Goal: Information Seeking & Learning: Learn about a topic

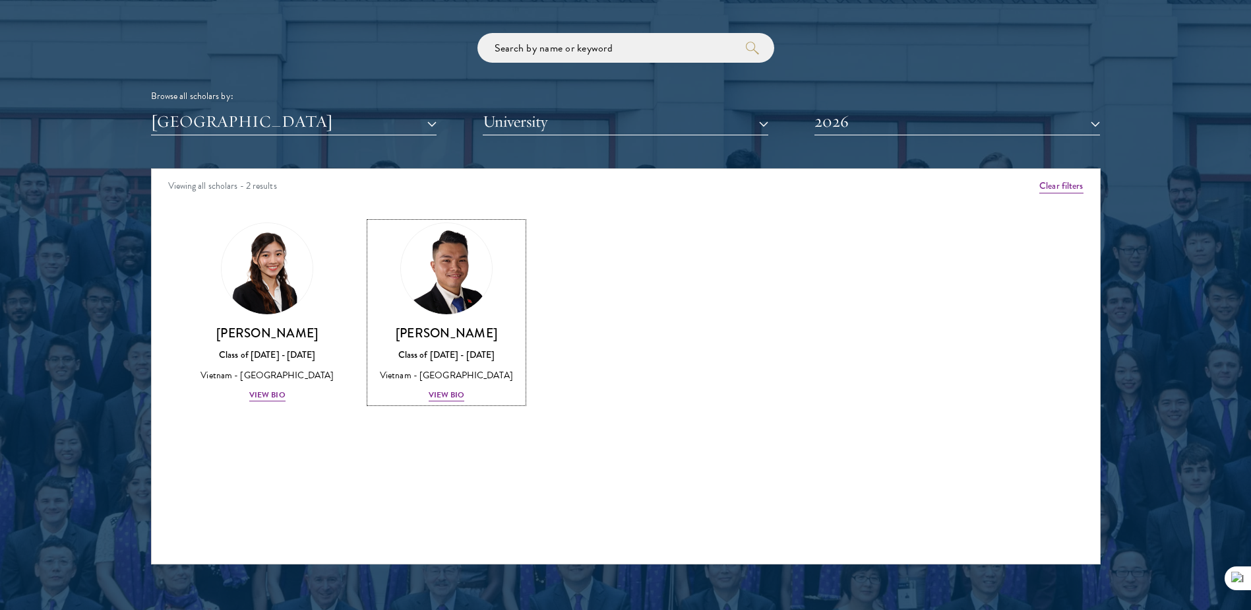
scroll to position [1583, 0]
click at [362, 142] on div "Scholar Directory Congratulations and welcome to the Schwarzman Scholars Class …" at bounding box center [626, 228] width 950 height 671
click at [194, 240] on link "Hanie Luong Class of 2025 - 2026 Vietnam - University of Hong Kong View Bio" at bounding box center [267, 312] width 153 height 180
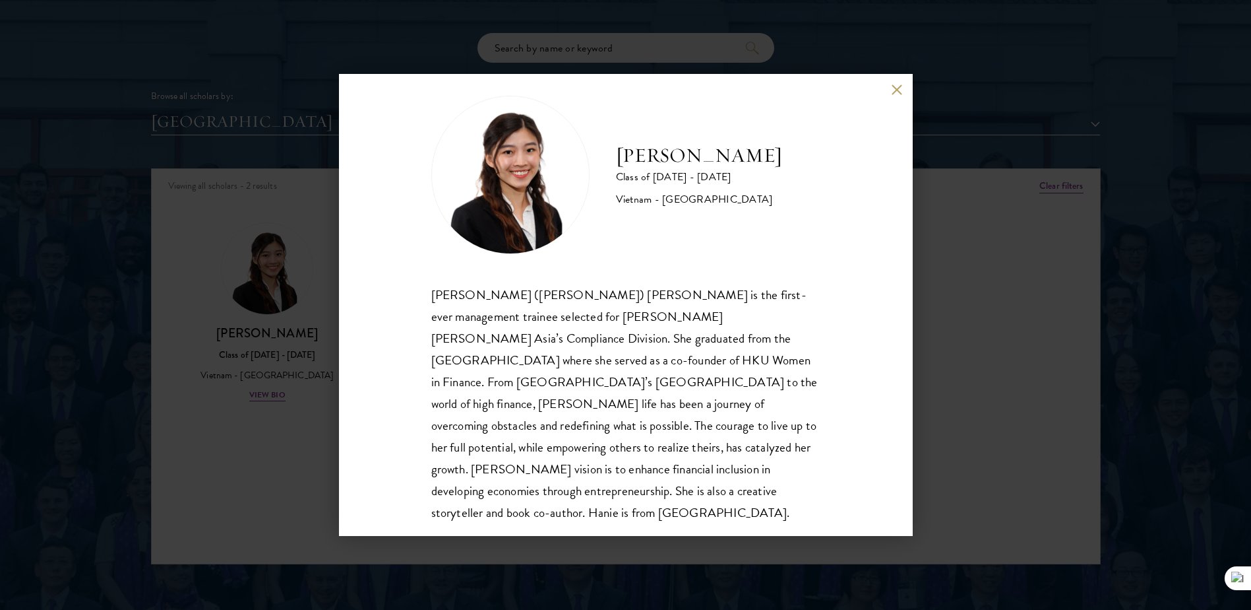
scroll to position [23, 0]
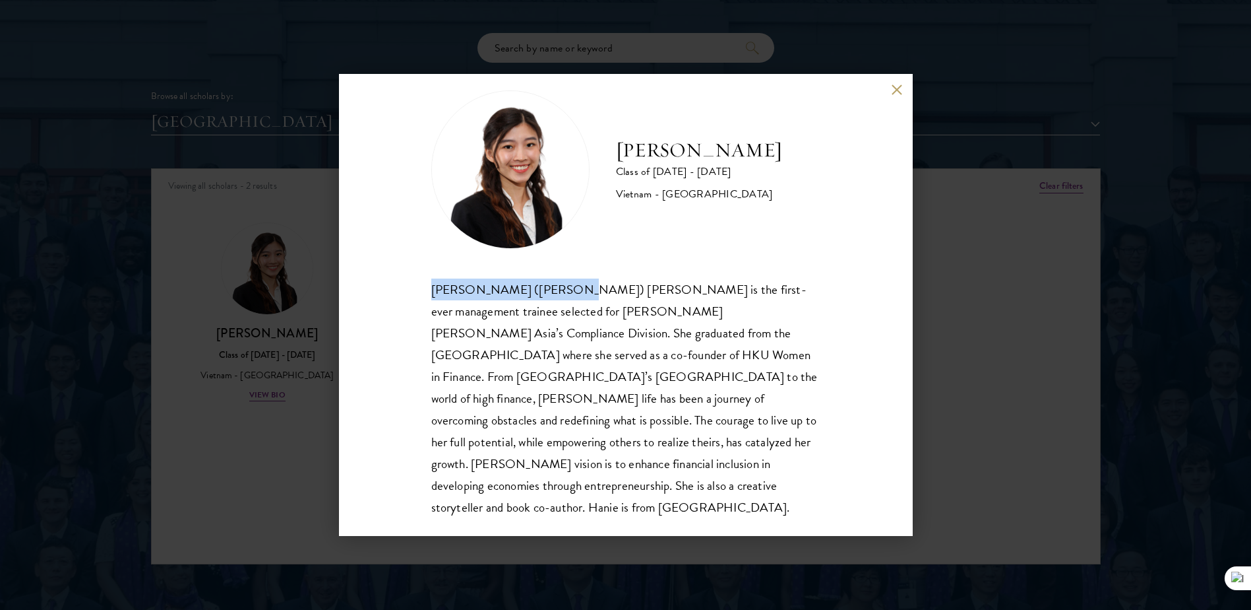
drag, startPoint x: 429, startPoint y: 291, endPoint x: 564, endPoint y: 285, distance: 135.4
click at [564, 285] on div "Hanie Luong Class of 2025 - 2026 Vietnam - University of Hong Kong Minh Hanh (H…" at bounding box center [626, 305] width 574 height 462
copy div "Minh Hanh (Hanie) Luong"
click at [899, 92] on button at bounding box center [897, 89] width 11 height 11
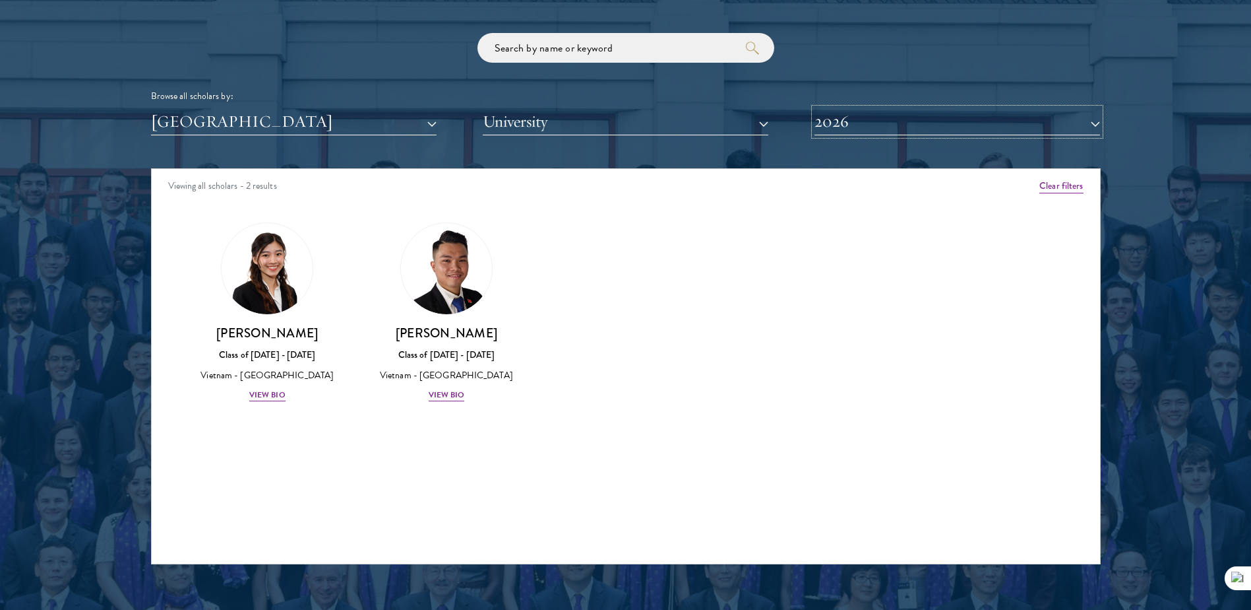
click at [910, 122] on button "2026" at bounding box center [958, 121] width 286 height 27
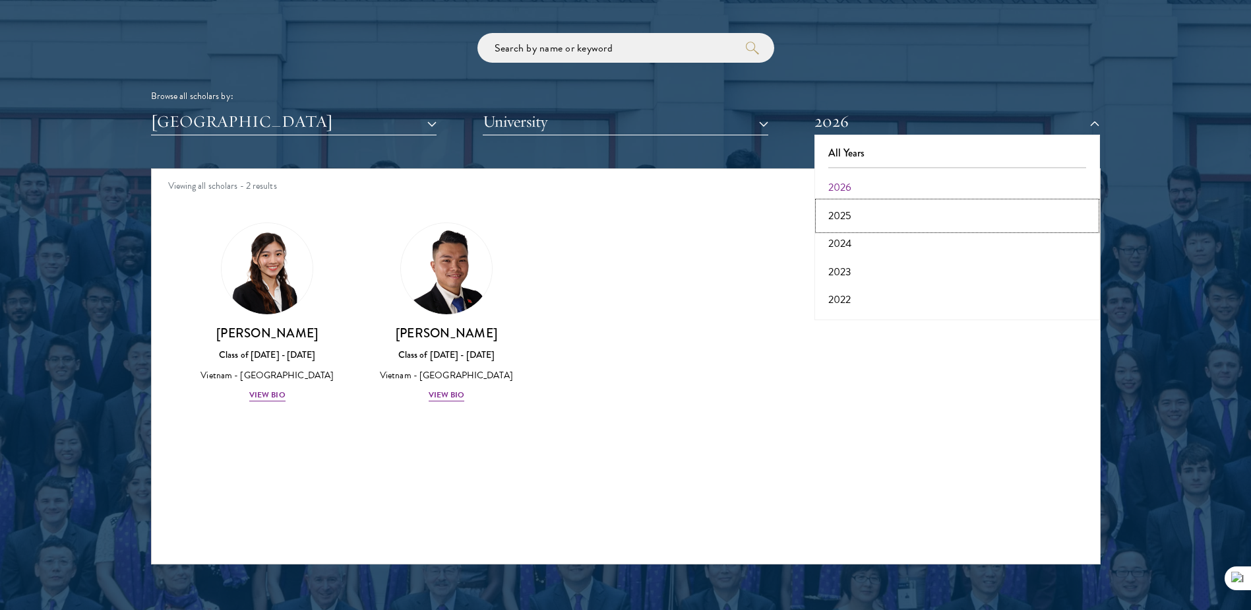
click at [897, 218] on button "2025" at bounding box center [958, 216] width 278 height 28
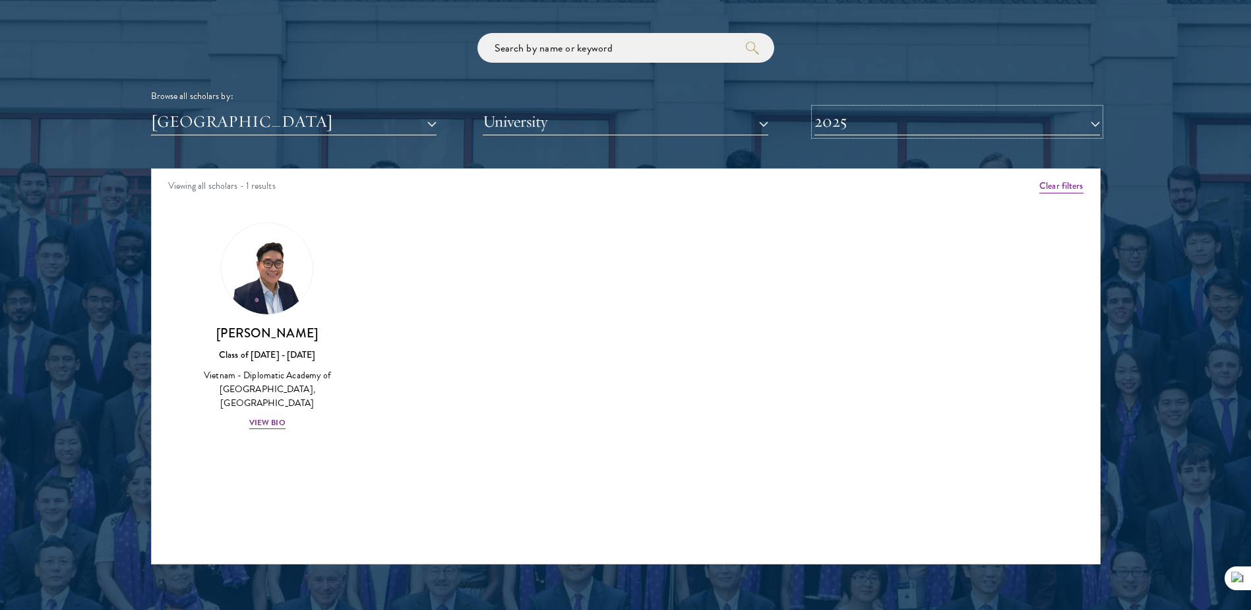
click at [901, 133] on button "2025" at bounding box center [958, 121] width 286 height 27
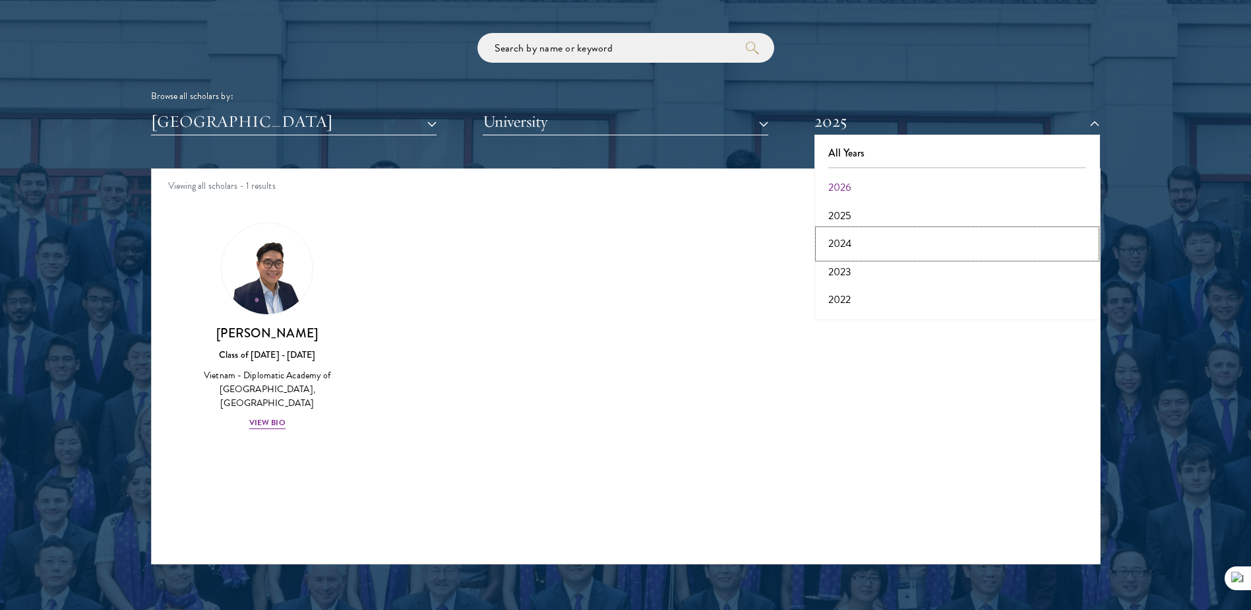
click at [851, 249] on button "2024" at bounding box center [958, 244] width 278 height 28
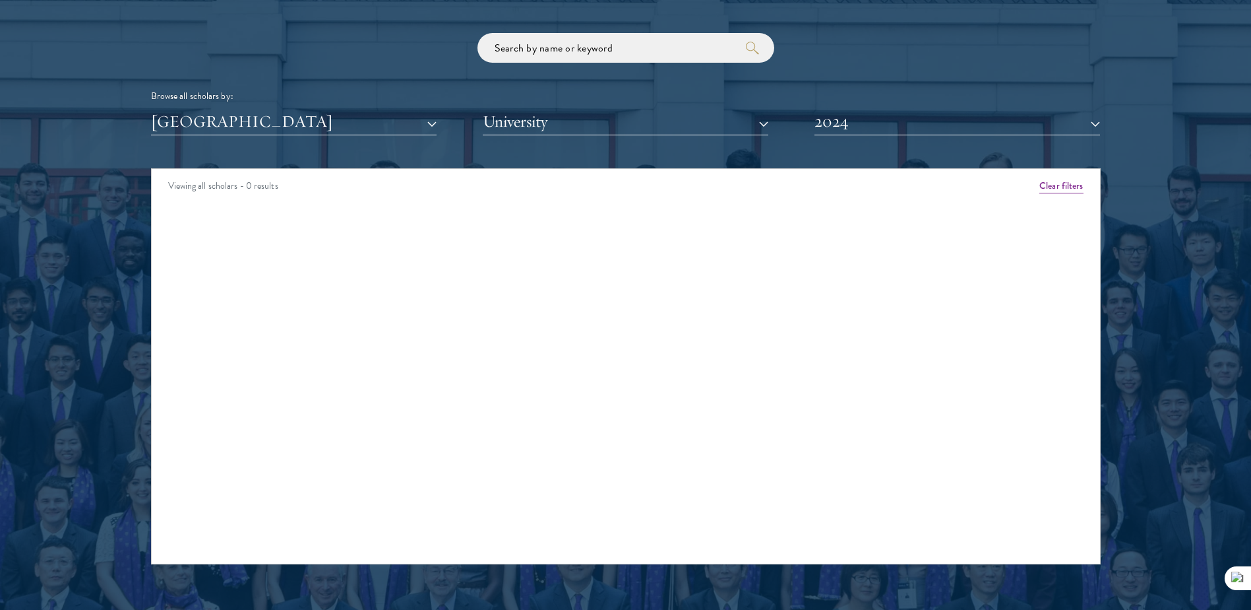
click at [888, 141] on div "Scholar Directory Congratulations and welcome to the Schwarzman Scholars Class …" at bounding box center [626, 228] width 950 height 671
click at [890, 132] on button "2024" at bounding box center [958, 121] width 286 height 27
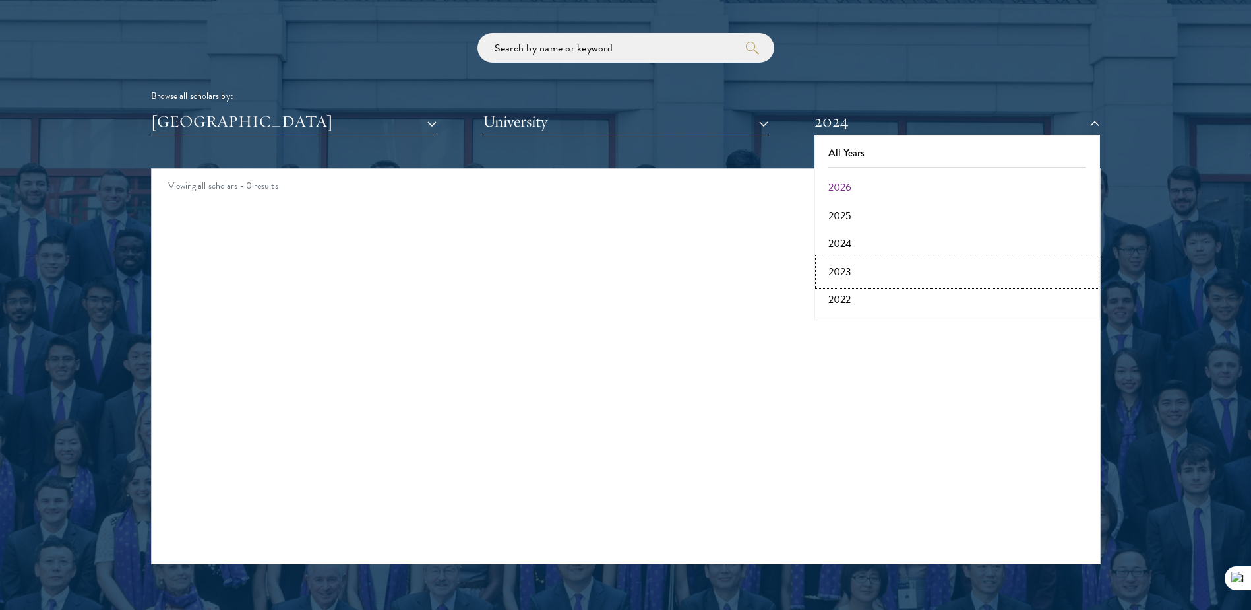
click at [858, 272] on button "2023" at bounding box center [958, 272] width 278 height 28
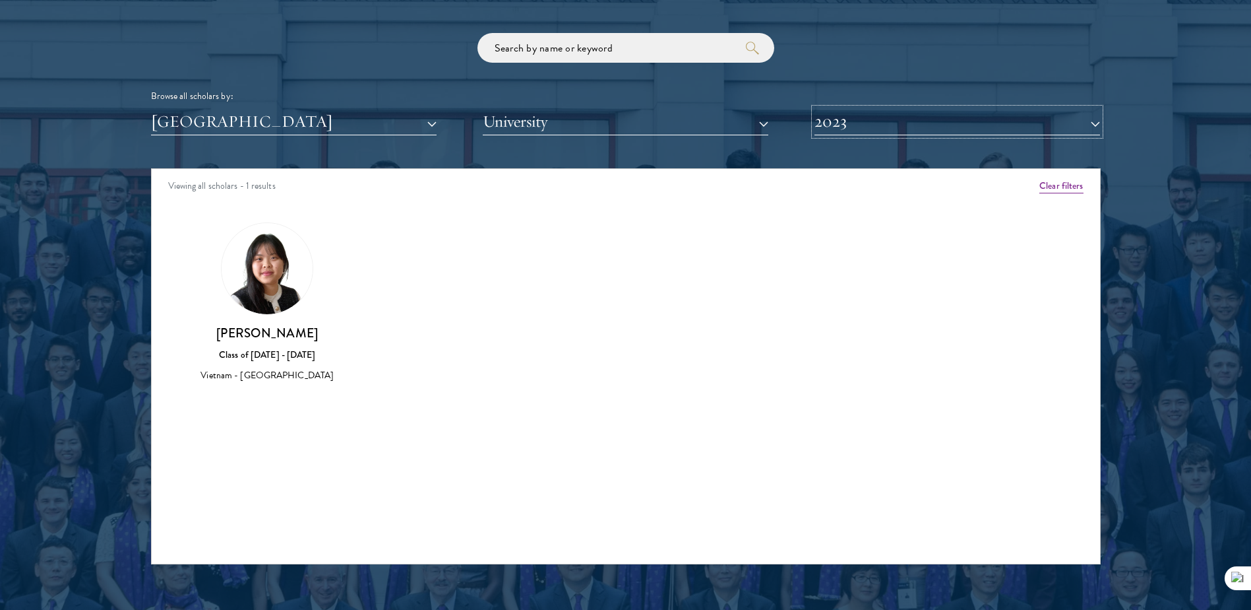
click at [885, 114] on button "2023" at bounding box center [958, 121] width 286 height 27
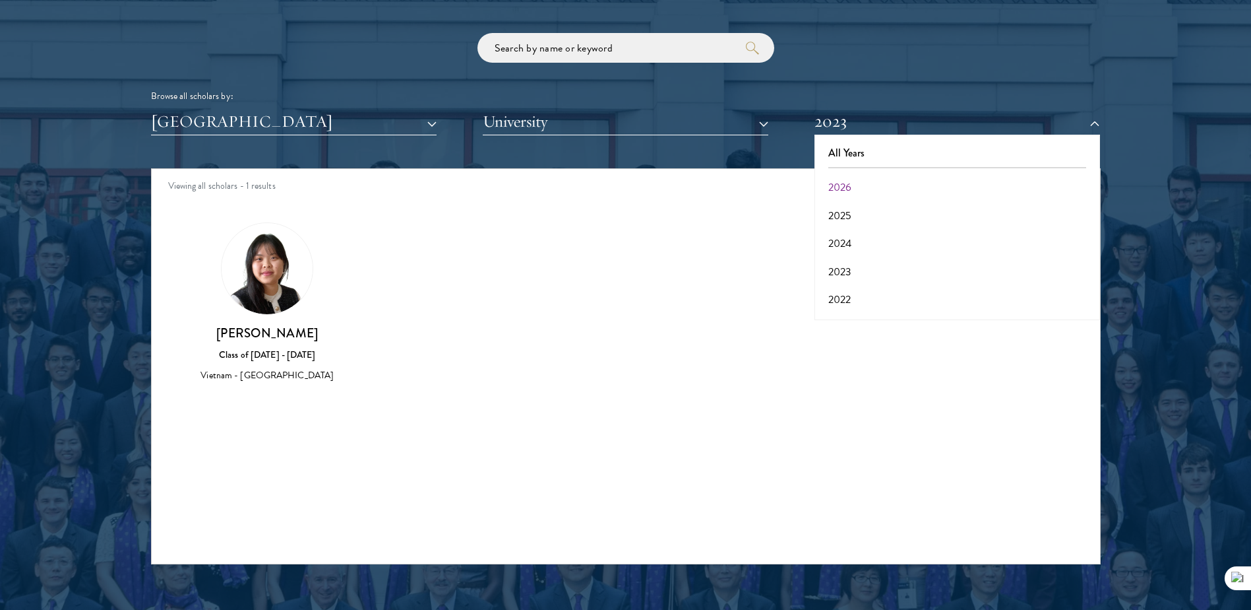
click at [246, 320] on div "Anna Nguyen Class of 2022 - 2023 Vietnam - Wesleyan University" at bounding box center [267, 302] width 153 height 161
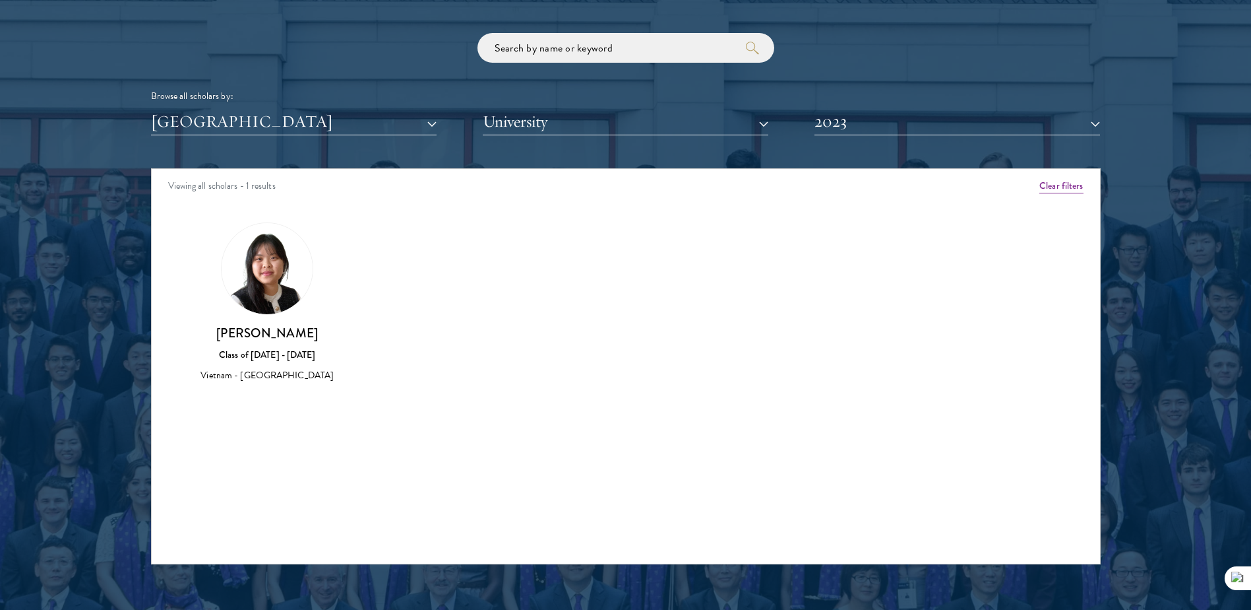
click at [247, 326] on h3 "Anna Nguyen" at bounding box center [267, 333] width 153 height 16
click at [247, 333] on h3 "Anna Nguyen" at bounding box center [267, 333] width 153 height 16
click at [970, 129] on button "2023" at bounding box center [958, 121] width 286 height 27
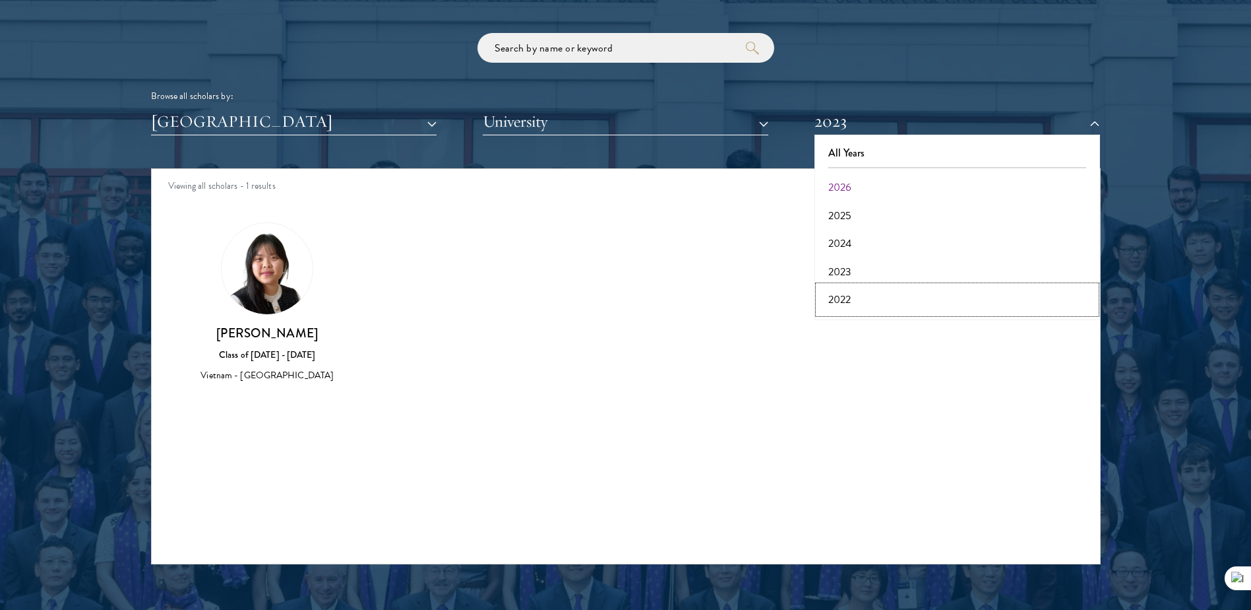
click at [889, 298] on button "2022" at bounding box center [958, 300] width 278 height 28
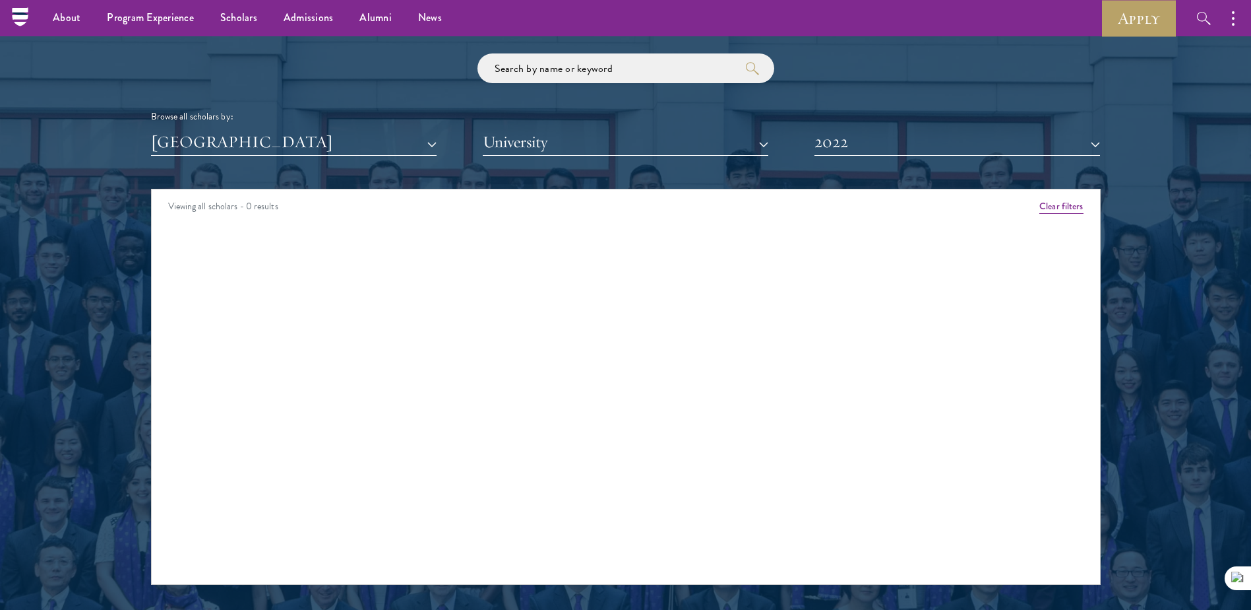
scroll to position [1451, 0]
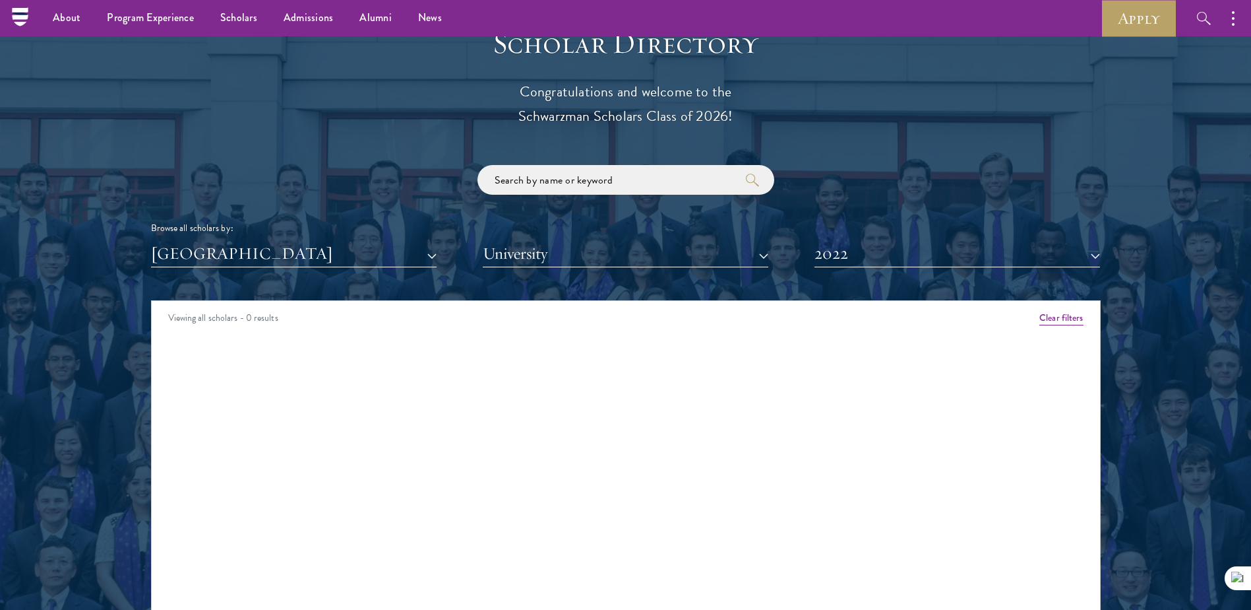
click at [881, 269] on div "Scholar Directory Congratulations and welcome to the Schwarzman Scholars Class …" at bounding box center [626, 360] width 950 height 671
click at [885, 253] on button "2022" at bounding box center [958, 253] width 286 height 27
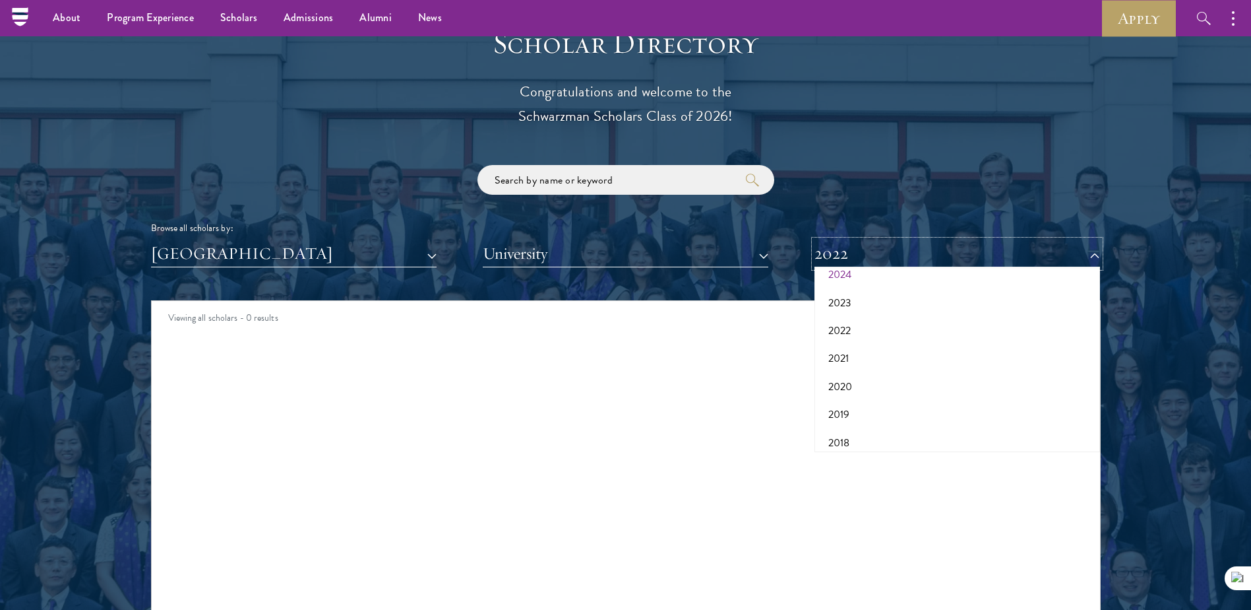
scroll to position [132, 0]
click at [866, 335] on button "2021" at bounding box center [958, 327] width 278 height 28
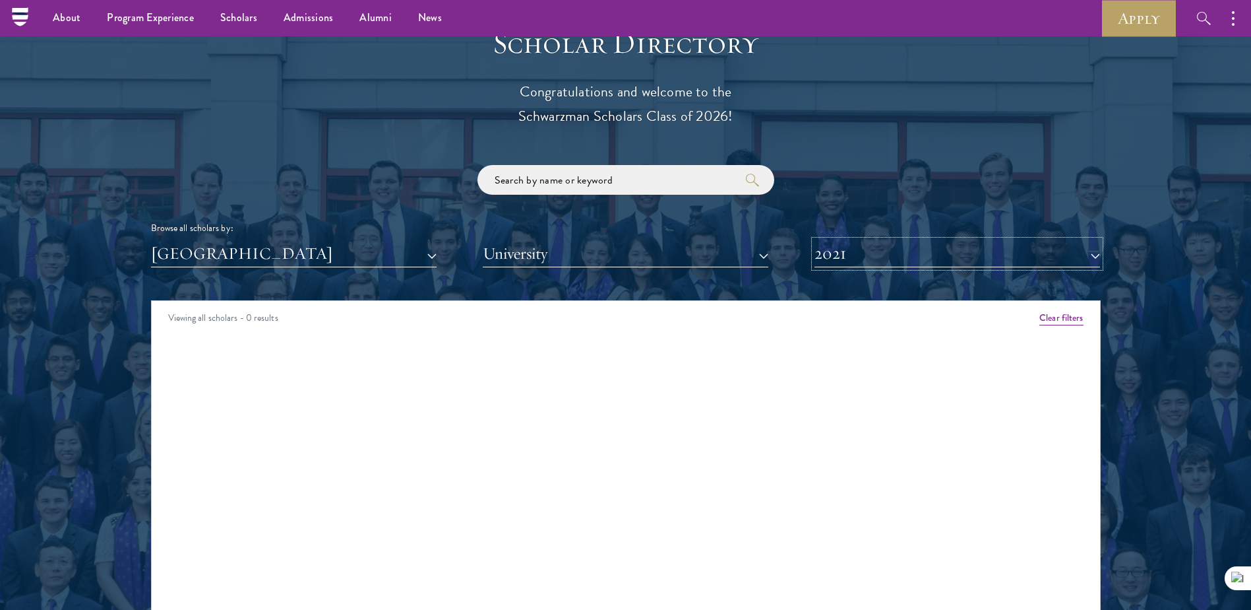
click at [890, 256] on button "2021" at bounding box center [958, 253] width 286 height 27
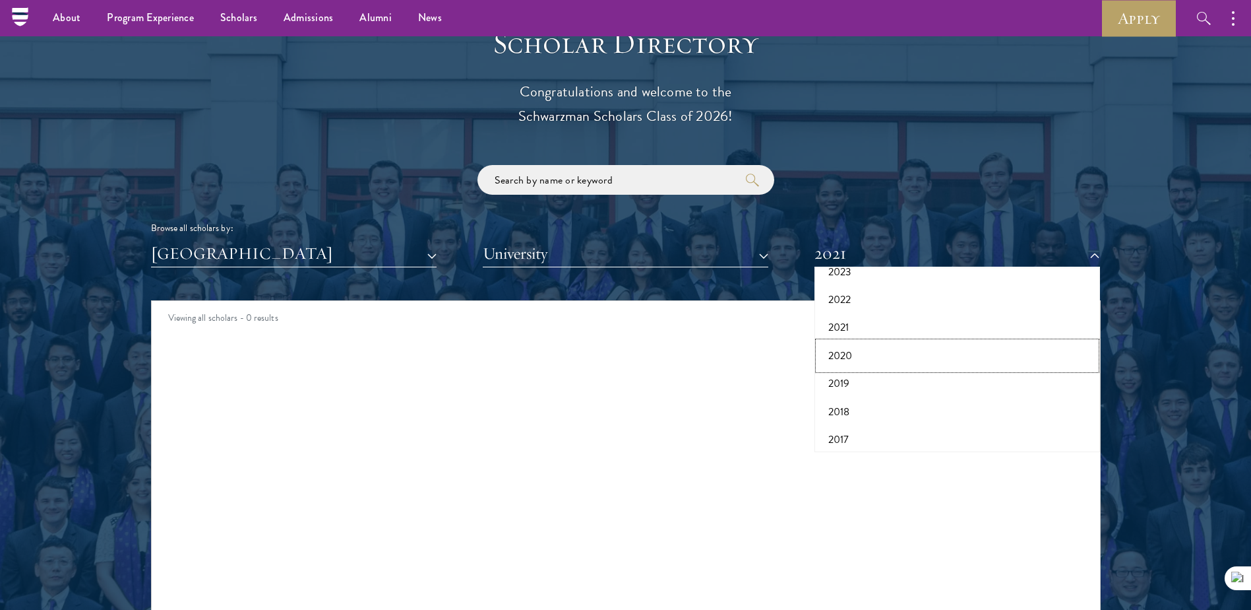
click at [879, 358] on button "2020" at bounding box center [958, 356] width 278 height 28
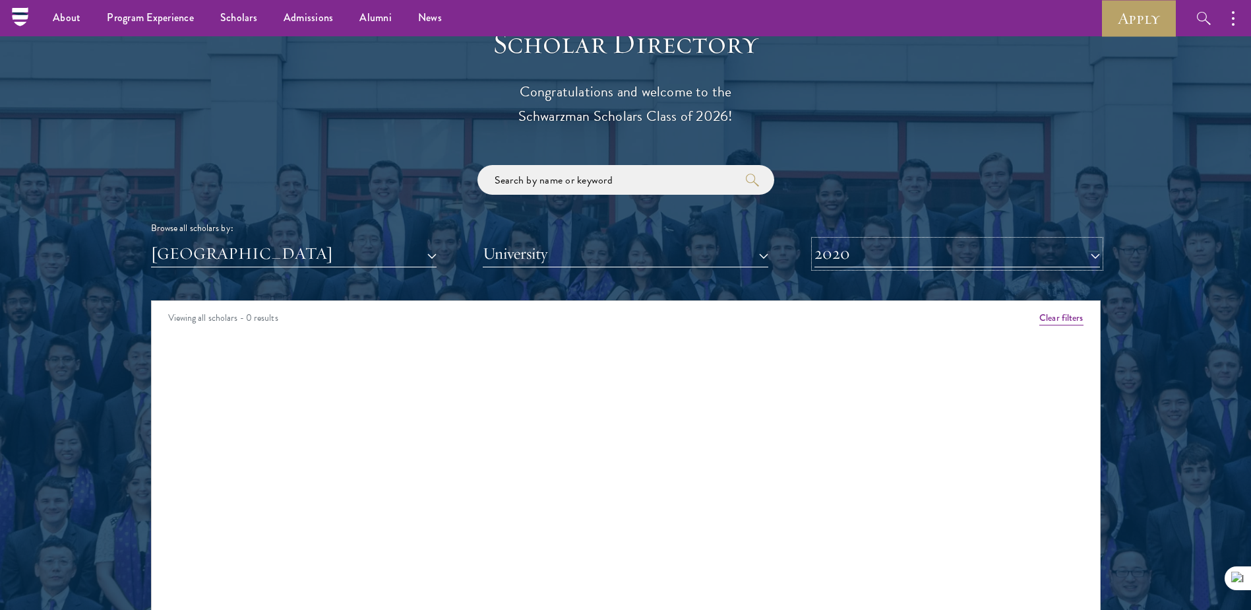
click at [891, 263] on button "2020" at bounding box center [958, 253] width 286 height 27
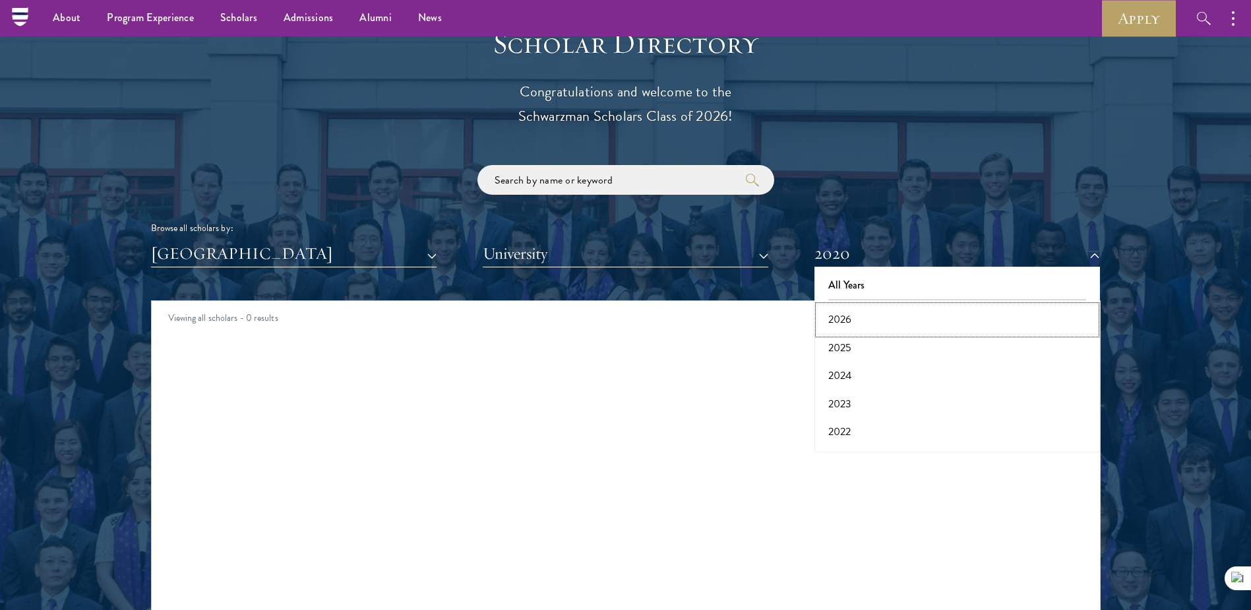
click at [886, 319] on button "2026" at bounding box center [958, 319] width 278 height 28
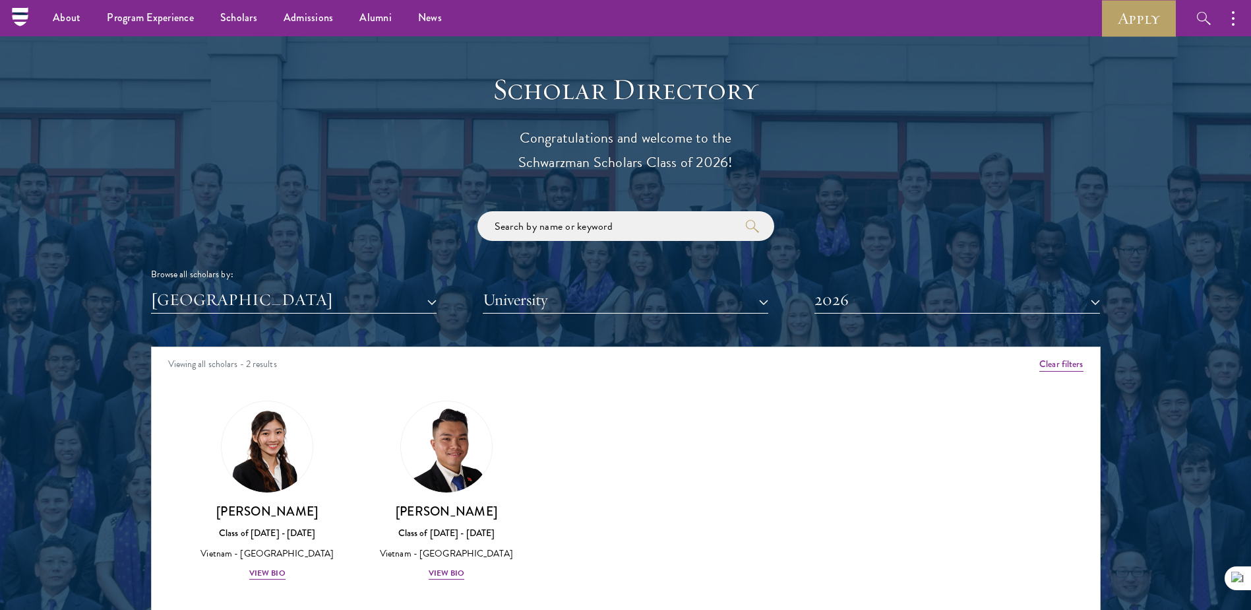
scroll to position [1385, 0]
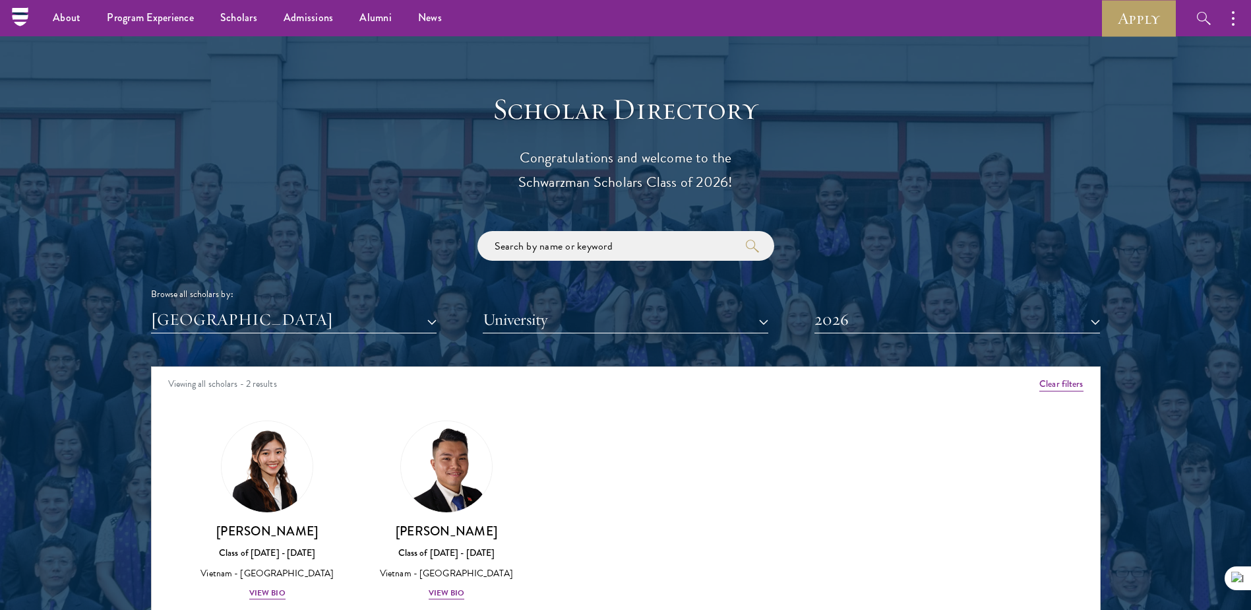
click at [875, 334] on div "Scholar Directory Congratulations and welcome to the Schwarzman Scholars Class …" at bounding box center [626, 426] width 950 height 671
click at [887, 311] on button "2026" at bounding box center [958, 319] width 286 height 27
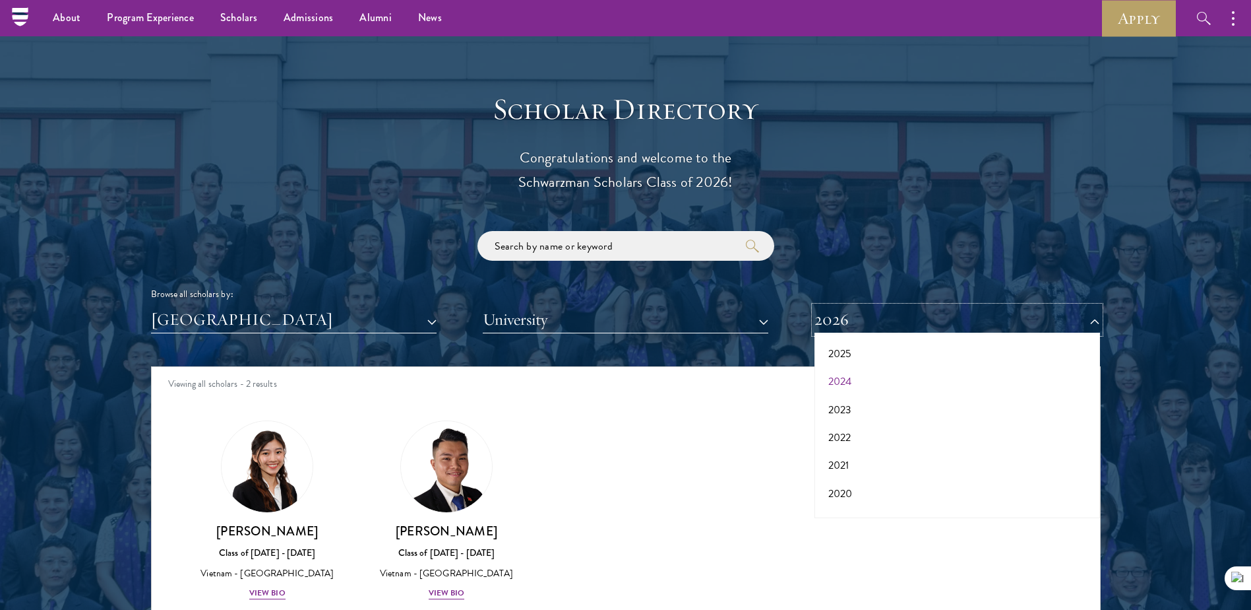
scroll to position [137, 0]
click at [871, 473] on button "2018" at bounding box center [958, 473] width 278 height 28
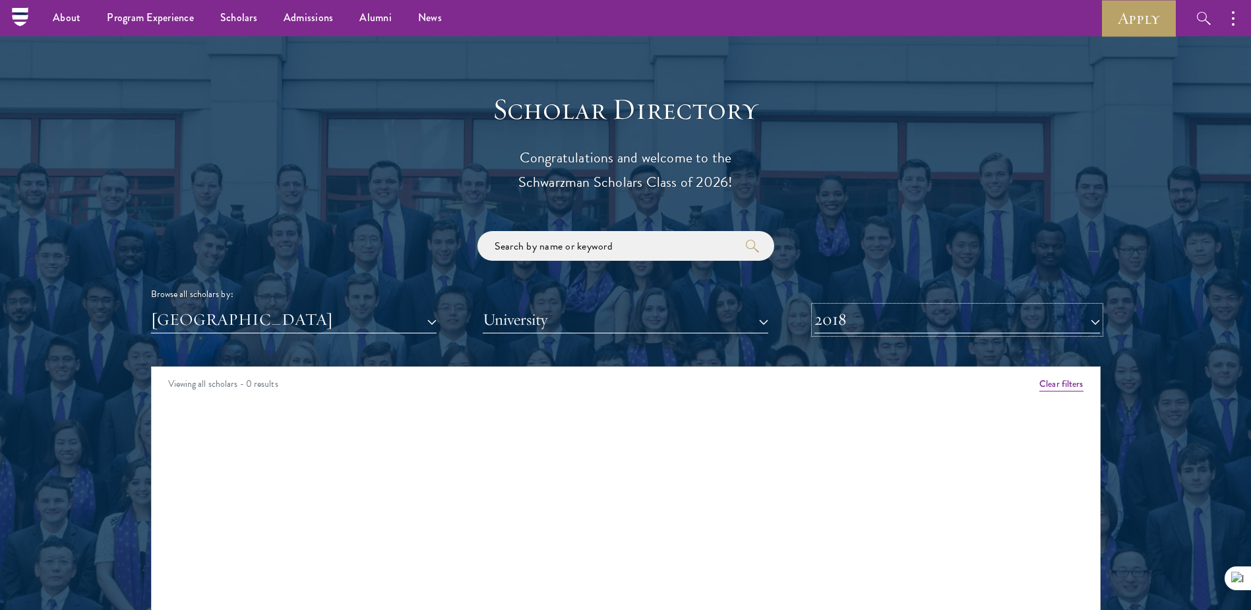
click at [916, 326] on button "2018" at bounding box center [958, 319] width 286 height 27
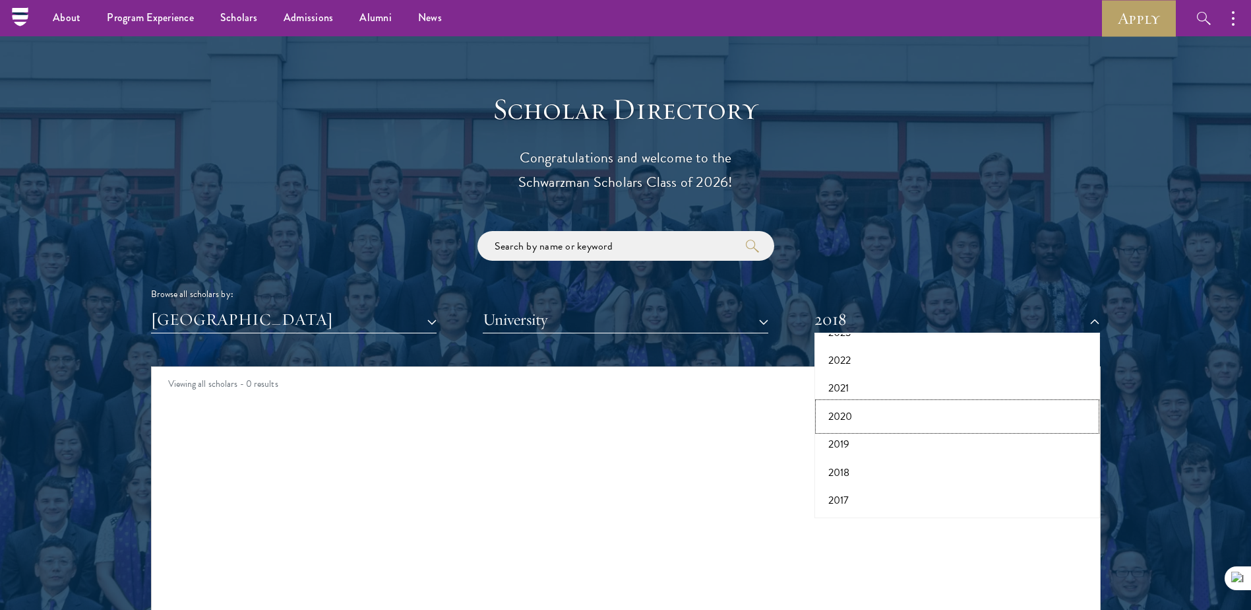
click at [885, 424] on button "2020" at bounding box center [958, 416] width 278 height 28
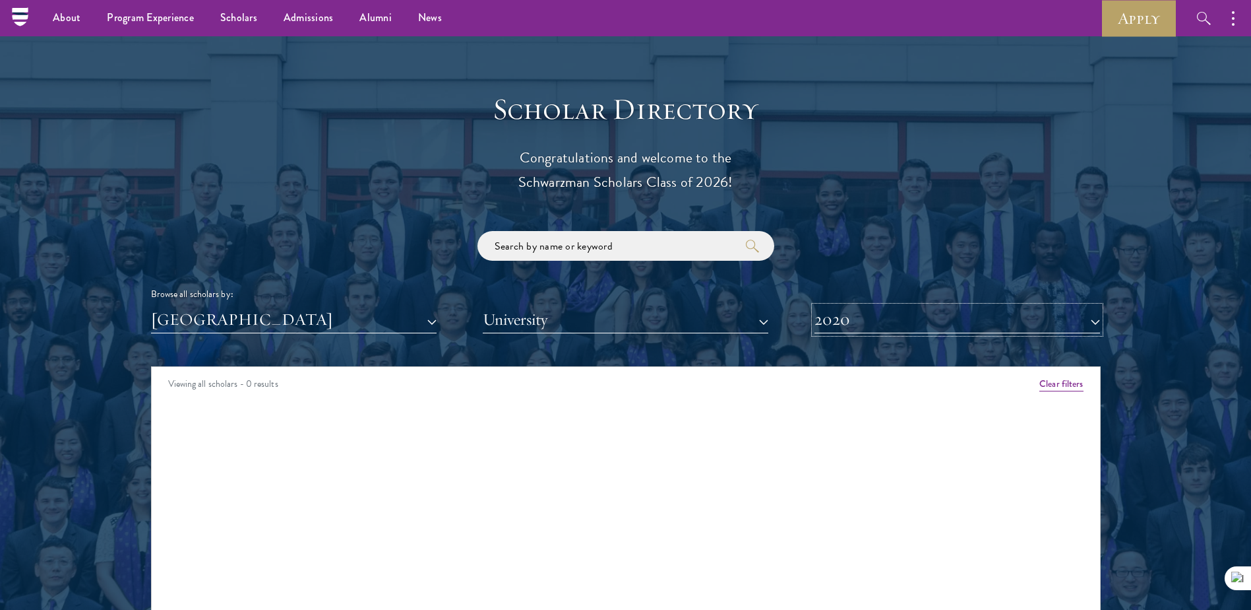
click at [898, 331] on button "2020" at bounding box center [958, 319] width 286 height 27
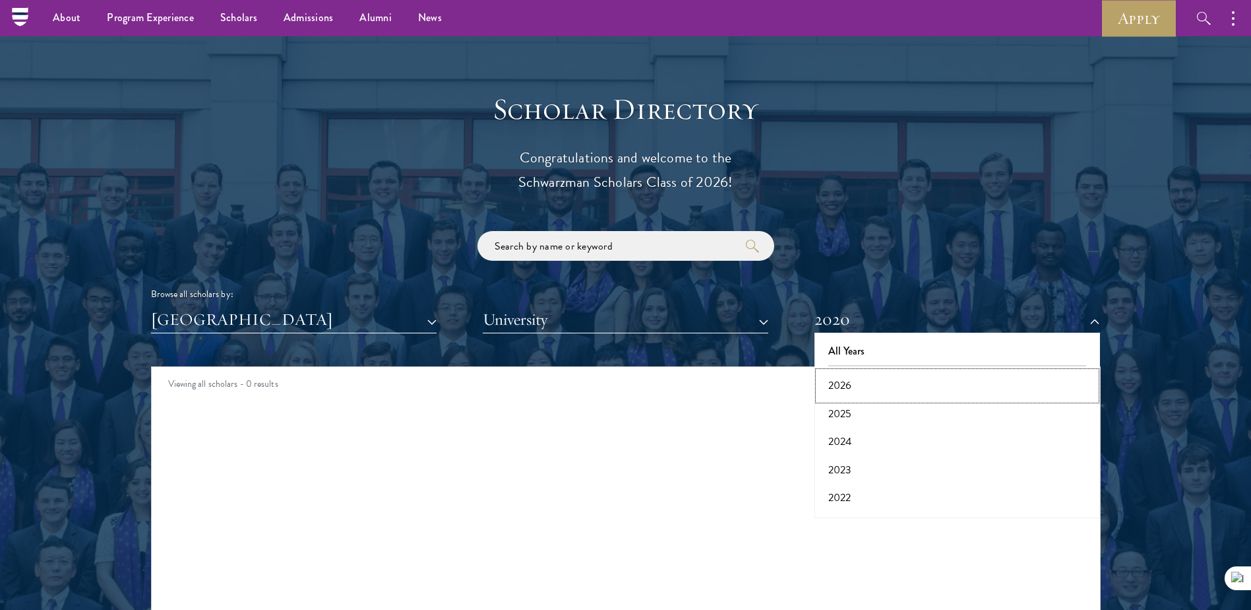
click at [868, 380] on button "2026" at bounding box center [958, 385] width 278 height 28
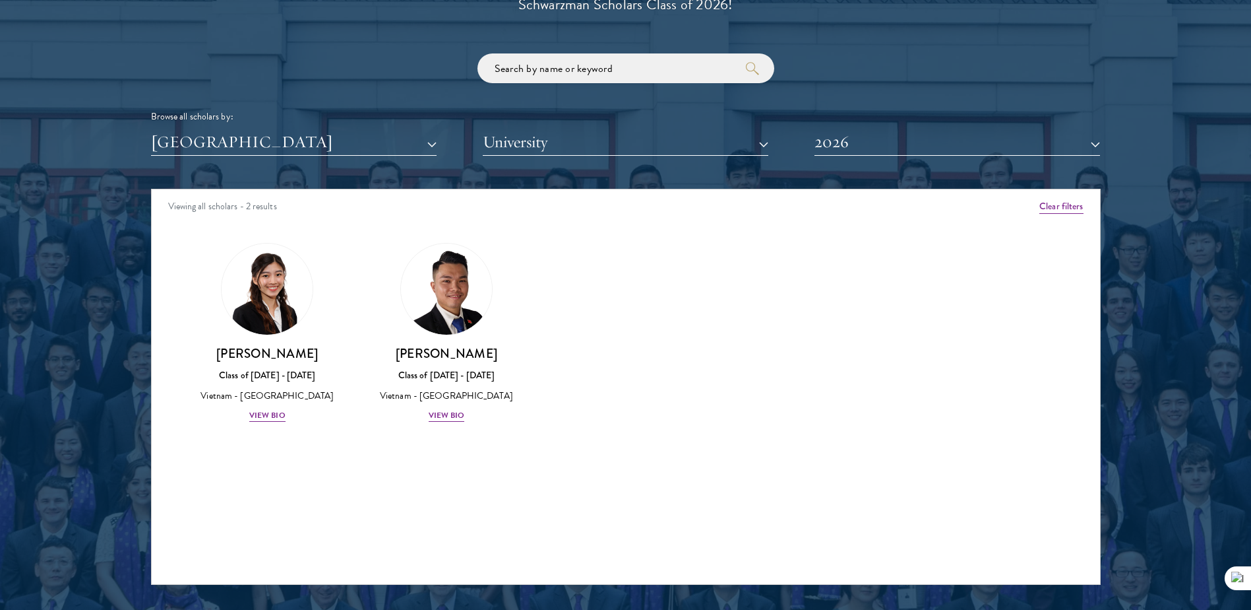
scroll to position [1583, 0]
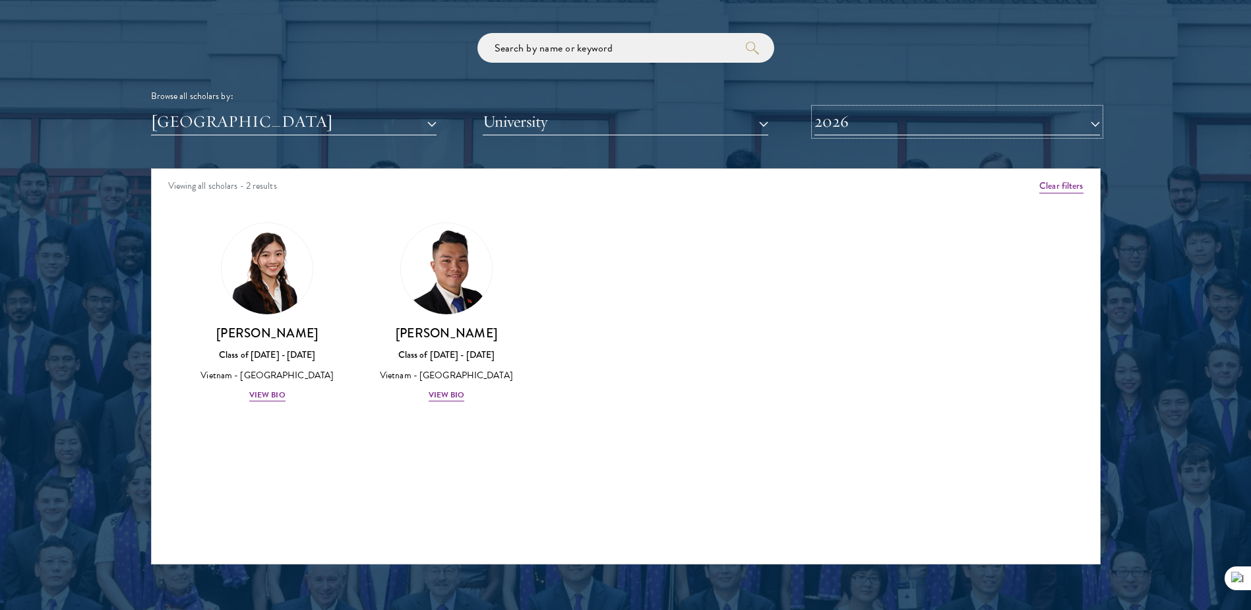
click at [1001, 128] on button "2026" at bounding box center [958, 121] width 286 height 27
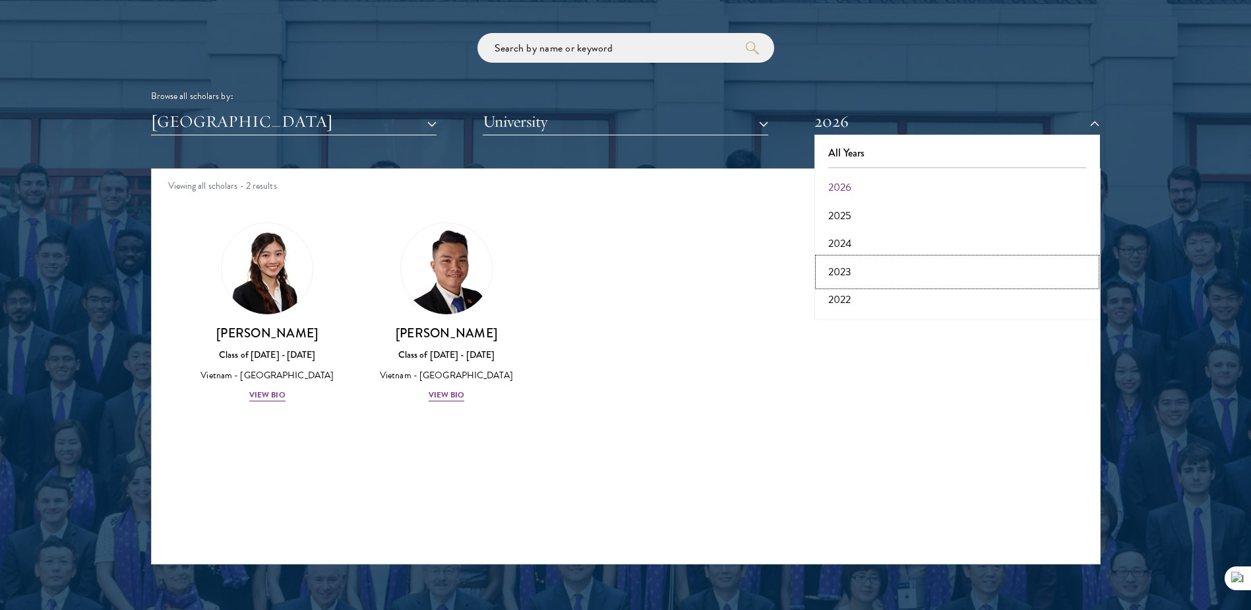
click at [908, 267] on button "2023" at bounding box center [958, 272] width 278 height 28
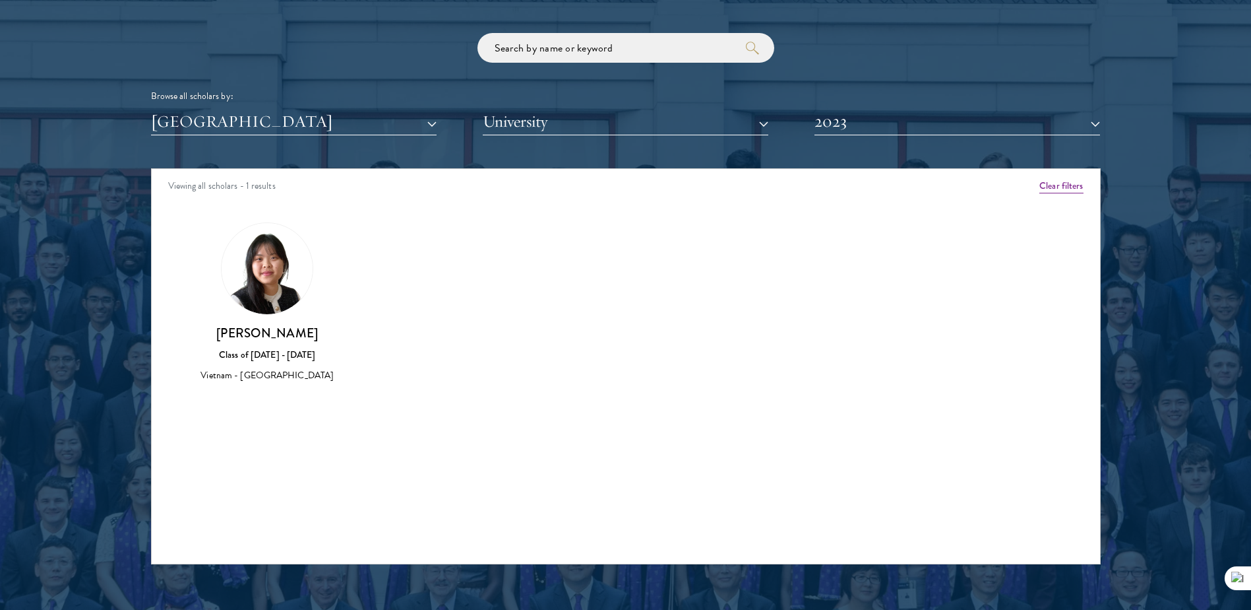
click at [866, 136] on div "Scholar Directory Congratulations and welcome to the Schwarzman Scholars Class …" at bounding box center [626, 228] width 950 height 671
click at [865, 144] on div "Scholar Directory Congratulations and welcome to the Schwarzman Scholars Class …" at bounding box center [626, 228] width 950 height 671
click at [864, 116] on button "2023" at bounding box center [958, 121] width 286 height 27
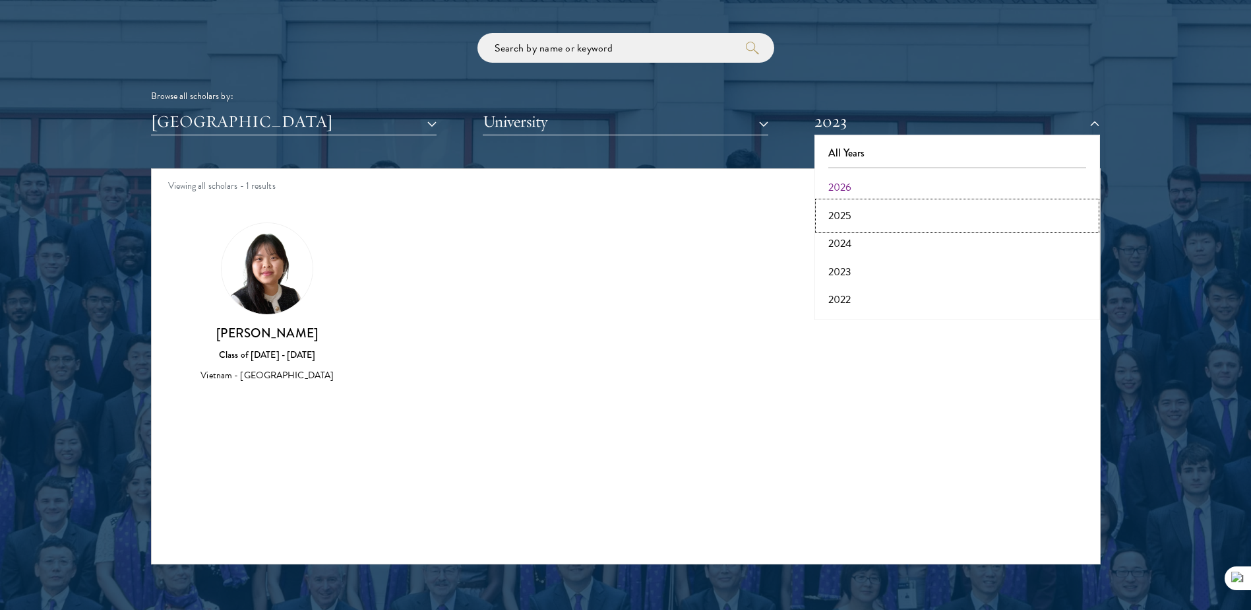
click at [840, 218] on button "2025" at bounding box center [958, 216] width 278 height 28
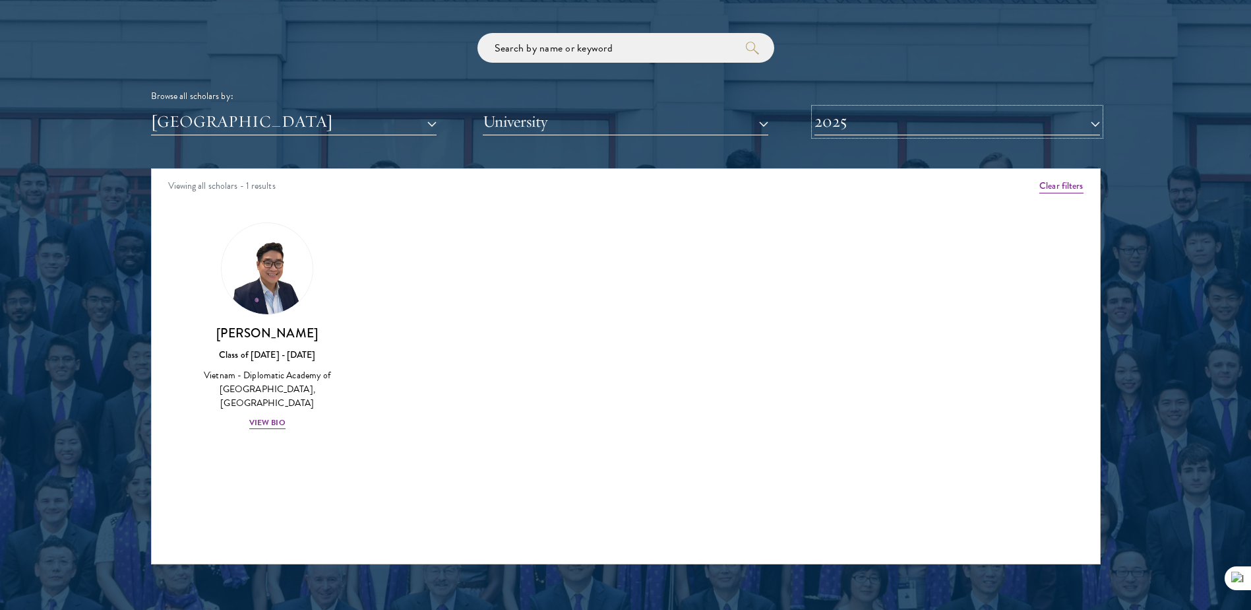
click at [878, 123] on button "2025" at bounding box center [958, 121] width 286 height 27
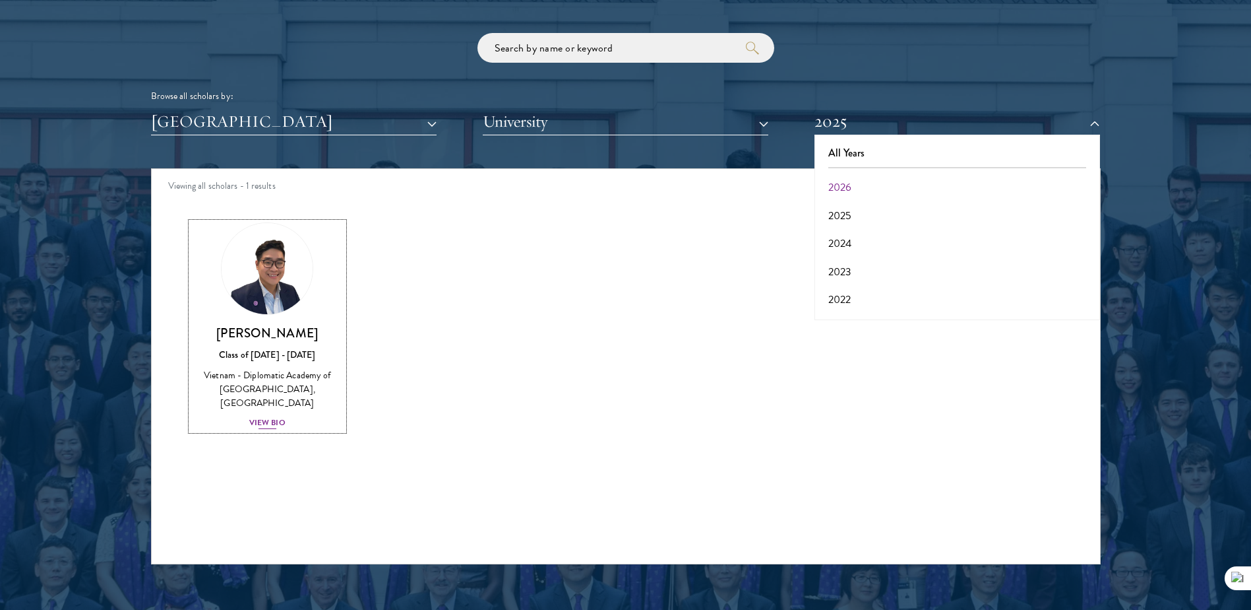
click at [255, 396] on div "Dao Nguyen Class of 2024 - 2025 Vietnam - Diplomatic Academy of Vietnam, Peking…" at bounding box center [267, 378] width 153 height 106
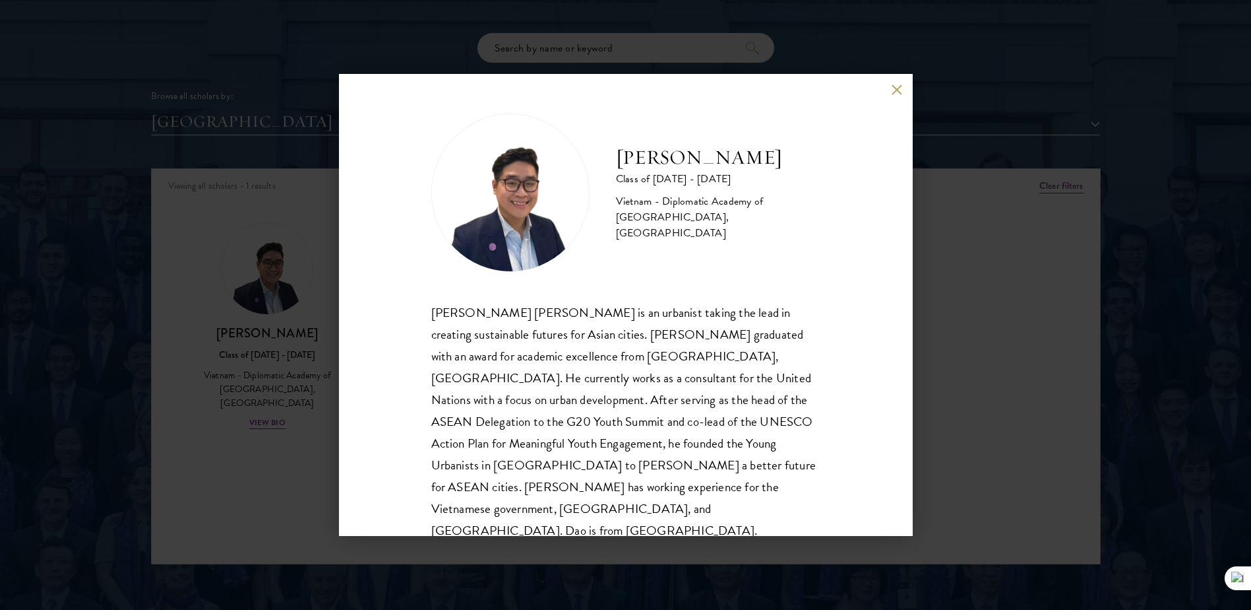
scroll to position [23, 0]
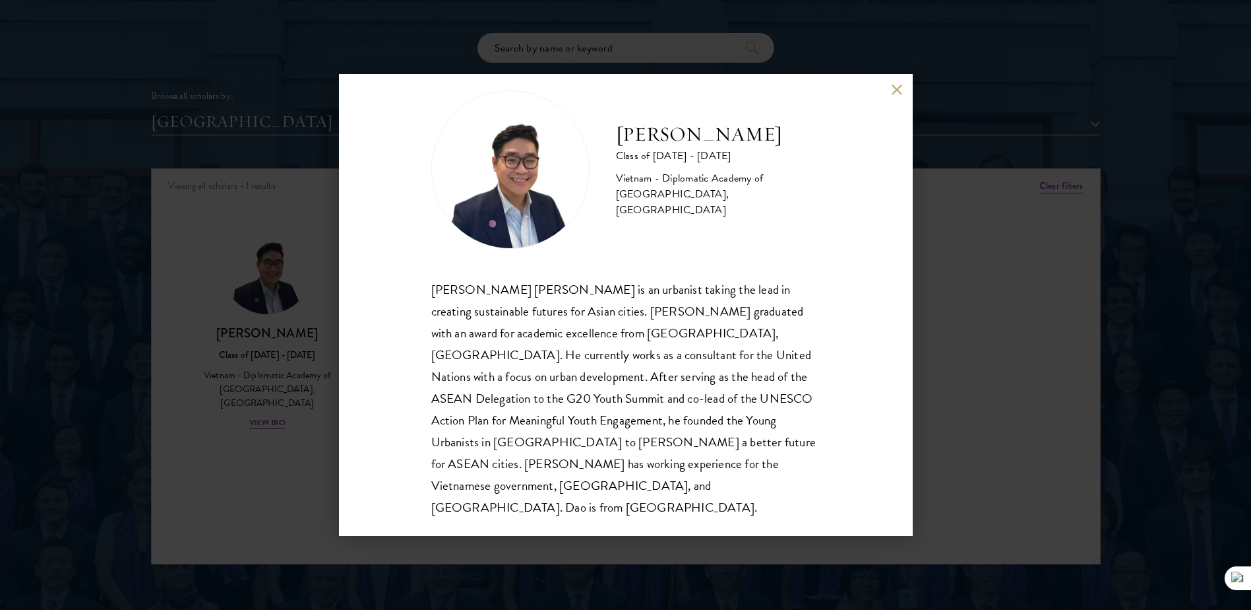
click at [897, 96] on div "Dao Nguyen Class of 2024 - 2025 Vietnam - Diplomatic Academy of Vietnam, Peking…" at bounding box center [626, 305] width 574 height 462
click at [901, 80] on div "Dao Nguyen Class of 2024 - 2025 Vietnam - Diplomatic Academy of Vietnam, Peking…" at bounding box center [626, 305] width 574 height 462
click at [899, 92] on button at bounding box center [897, 89] width 11 height 11
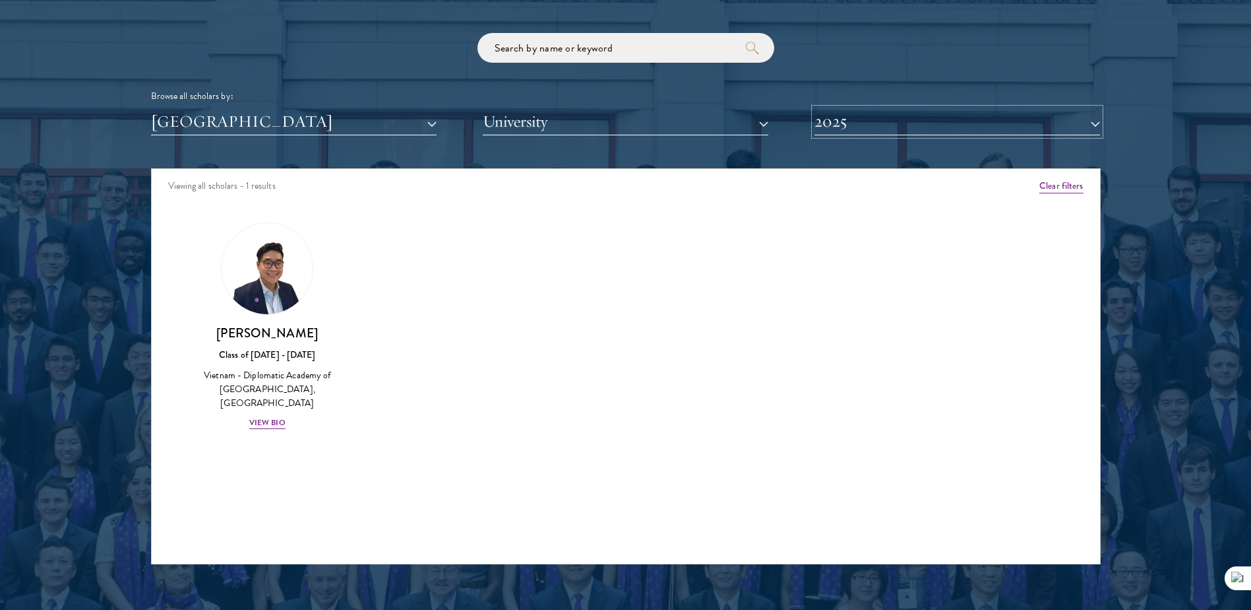
click at [875, 121] on button "2025" at bounding box center [958, 121] width 286 height 27
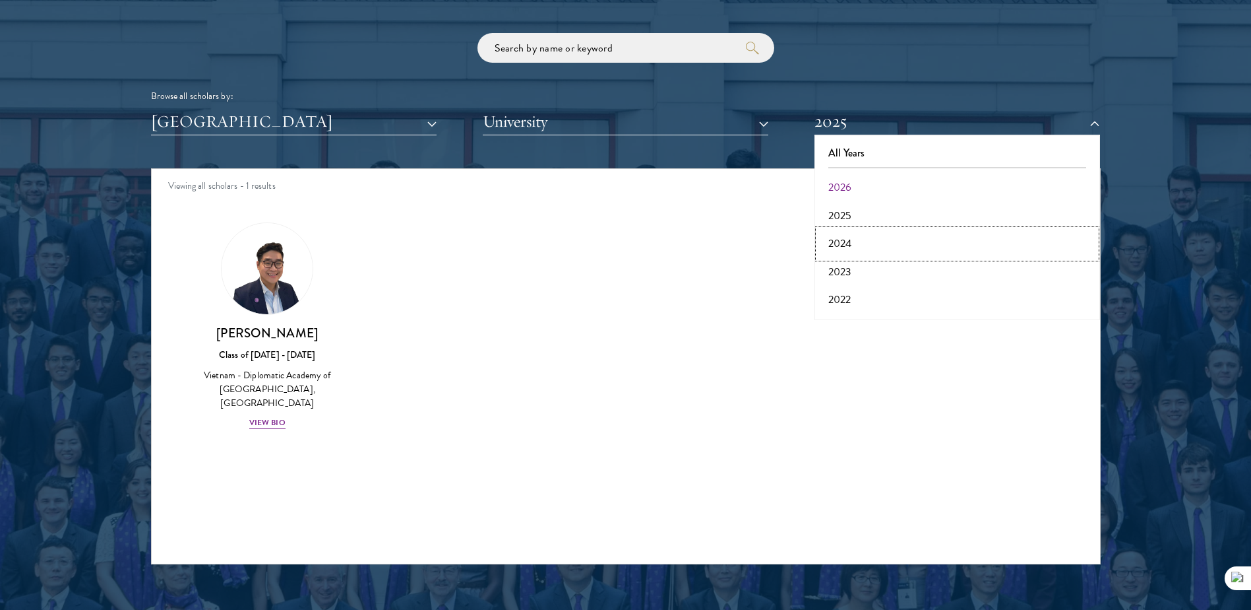
click at [840, 249] on button "2024" at bounding box center [958, 244] width 278 height 28
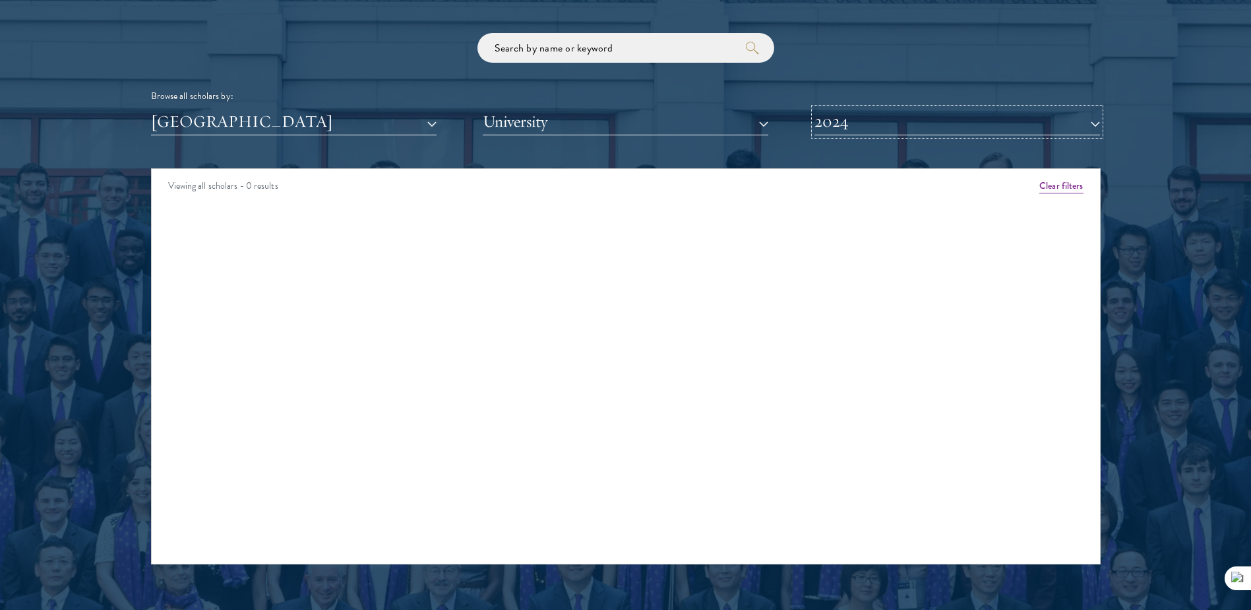
click at [863, 128] on button "2024" at bounding box center [958, 121] width 286 height 27
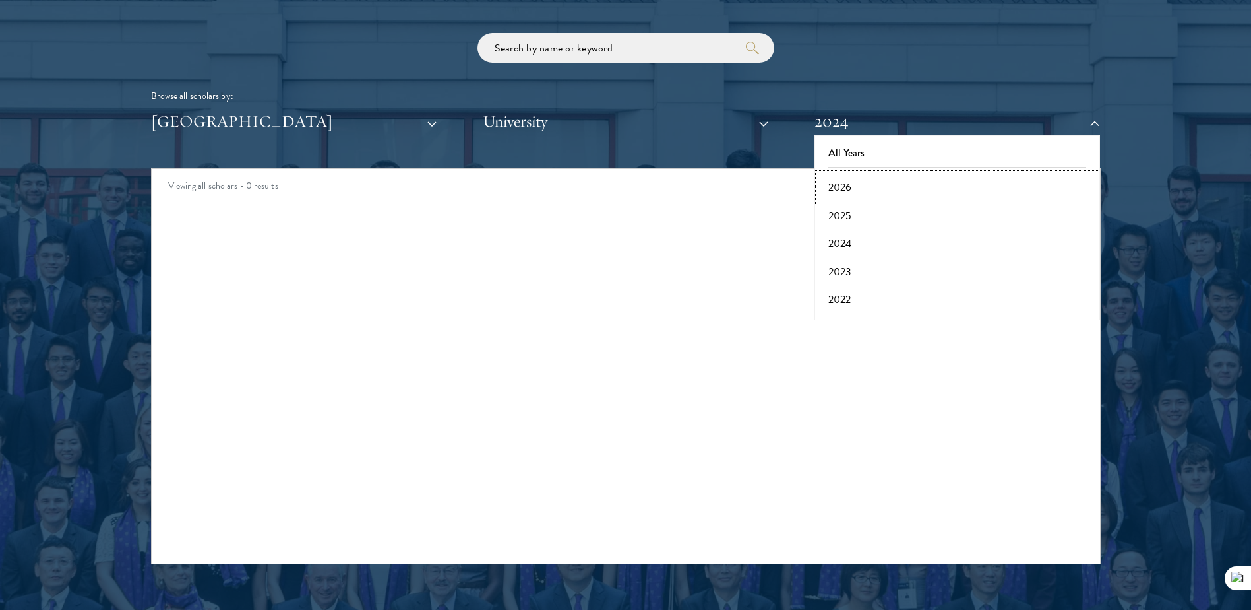
click at [852, 187] on button "2026" at bounding box center [958, 188] width 278 height 28
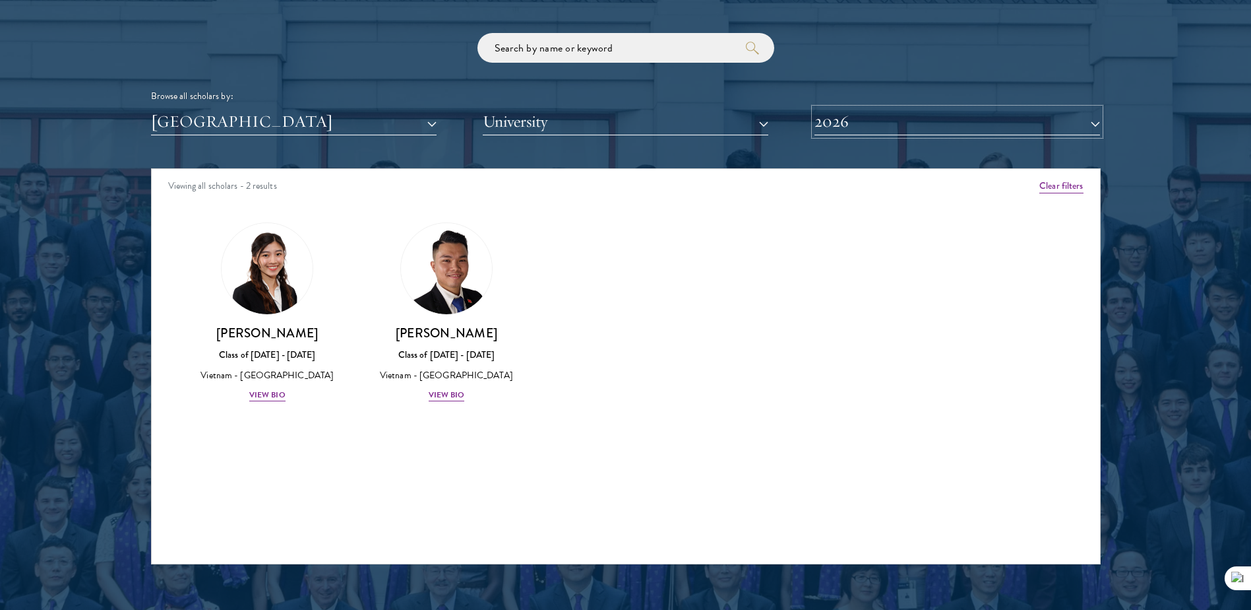
click at [877, 124] on button "2026" at bounding box center [958, 121] width 286 height 27
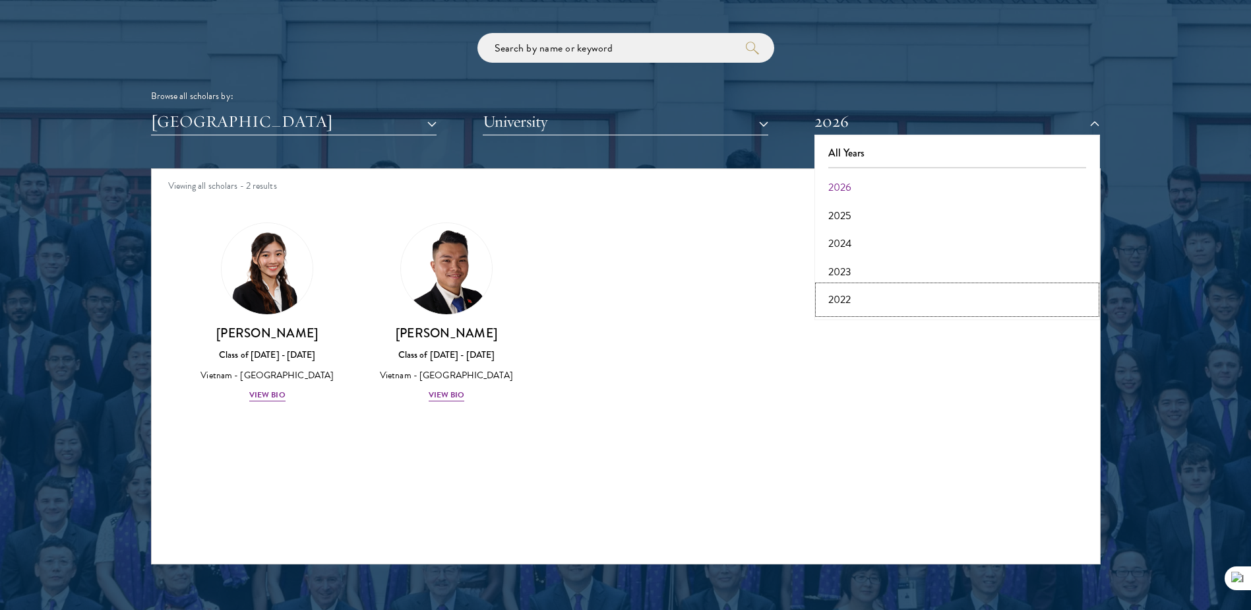
click at [877, 286] on button "2022" at bounding box center [958, 300] width 278 height 28
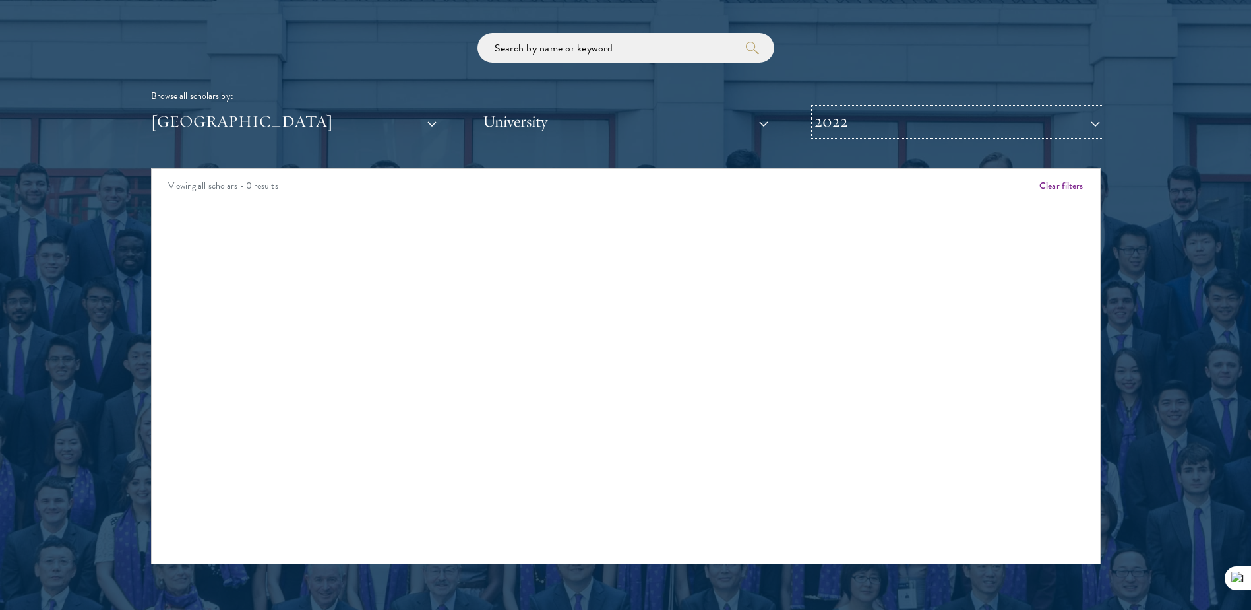
click at [879, 118] on button "2022" at bounding box center [958, 121] width 286 height 27
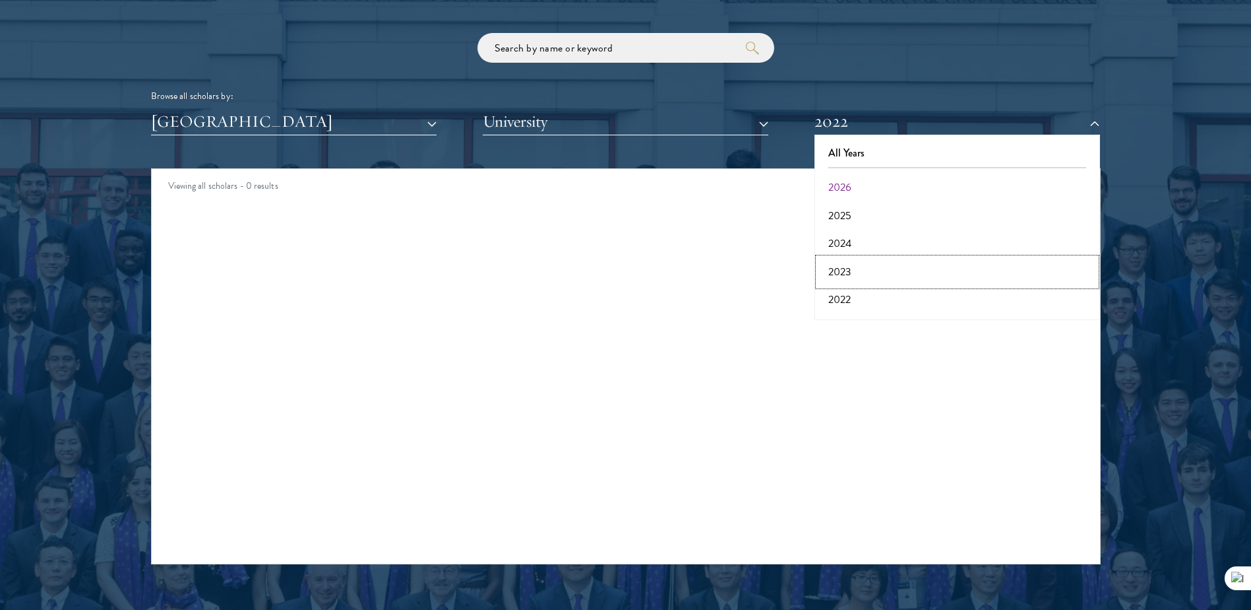
click at [847, 264] on button "2023" at bounding box center [958, 272] width 278 height 28
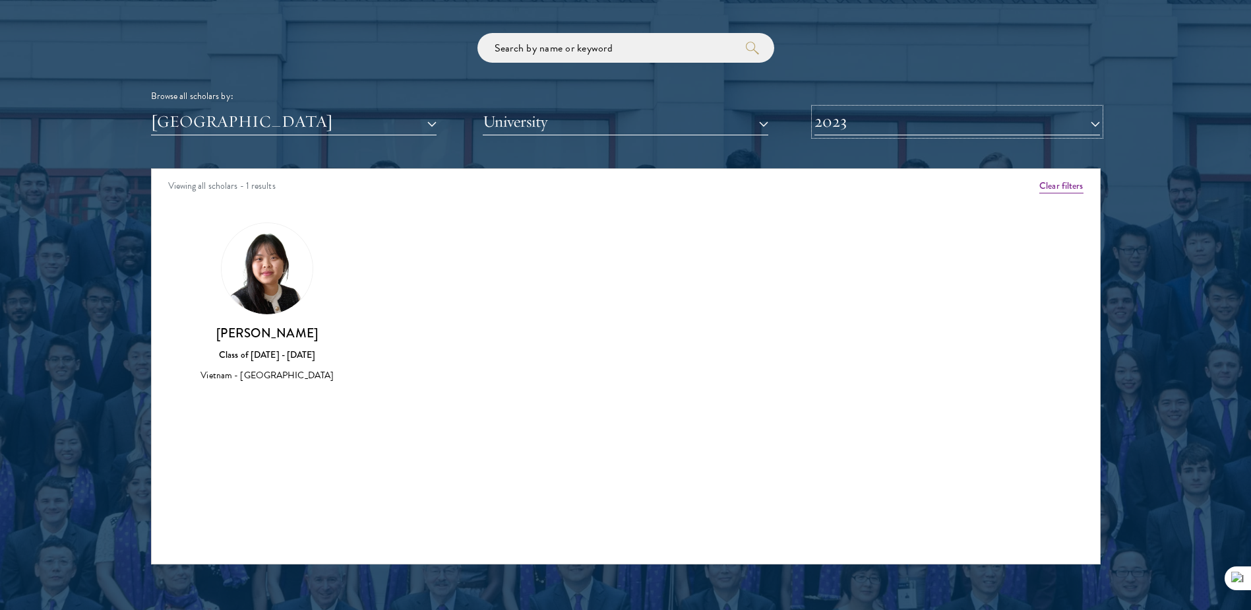
click at [885, 116] on button "2023" at bounding box center [958, 121] width 286 height 27
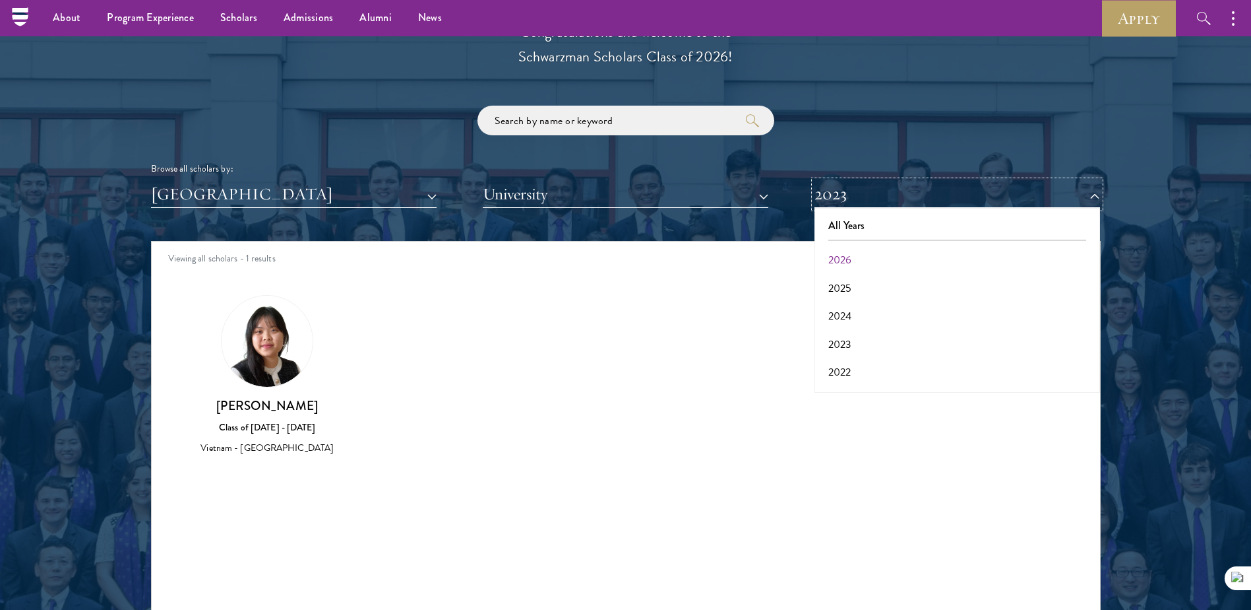
scroll to position [1385, 0]
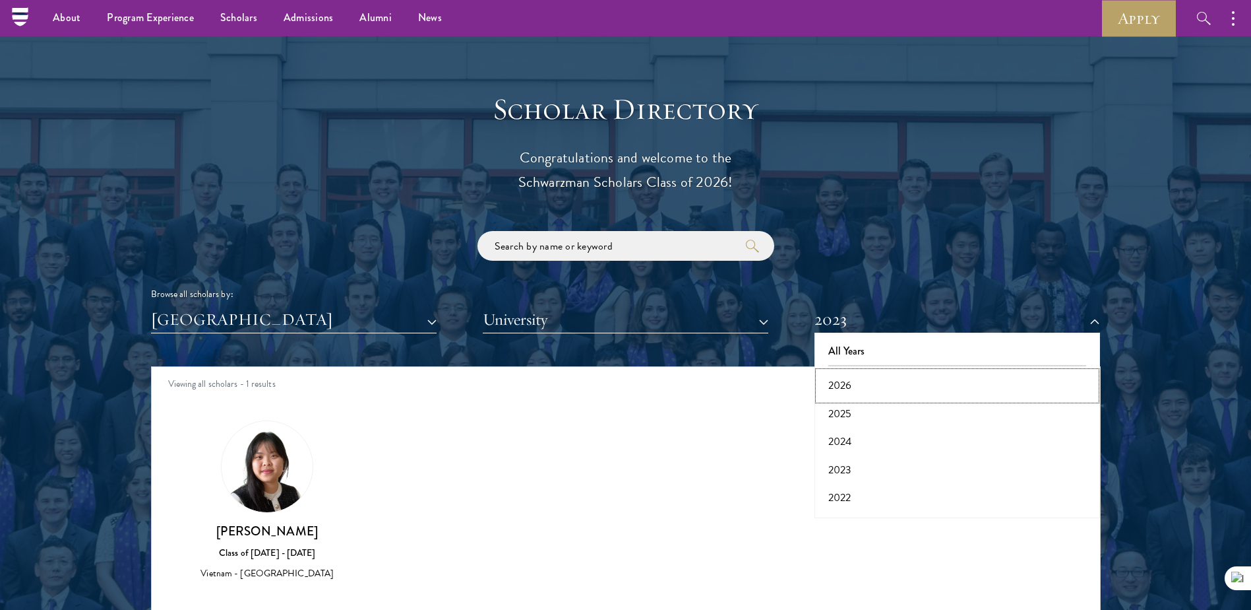
click at [852, 382] on button "2026" at bounding box center [958, 385] width 278 height 28
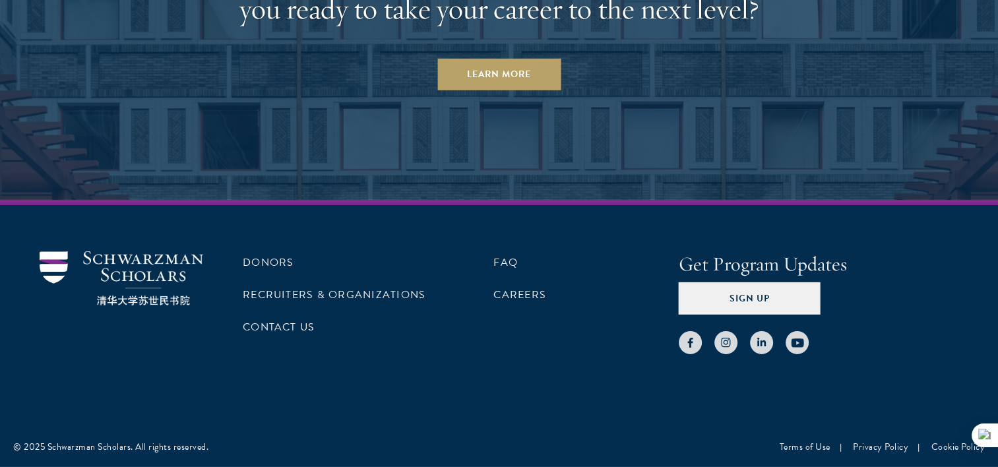
scroll to position [4096, 0]
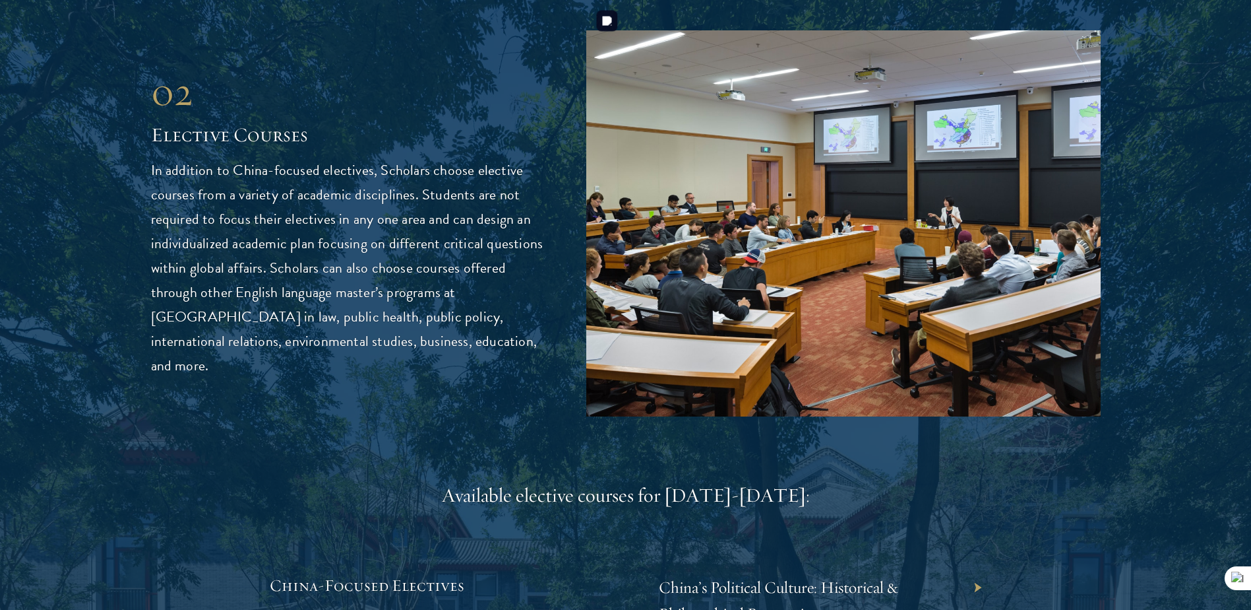
scroll to position [3628, 0]
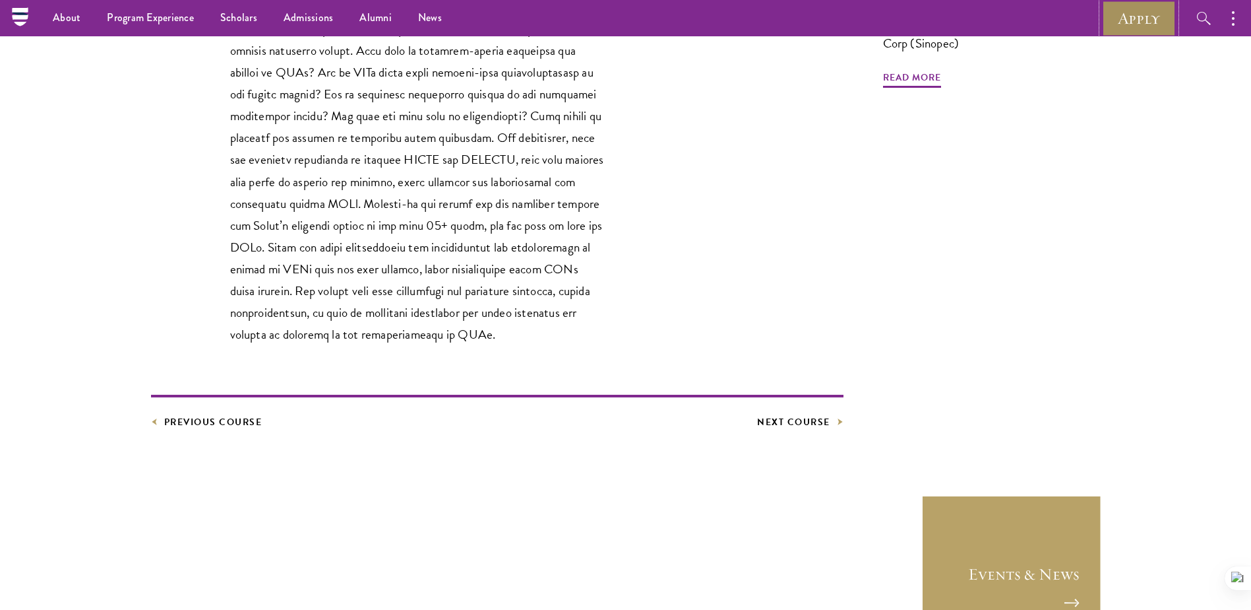
scroll to position [303, 0]
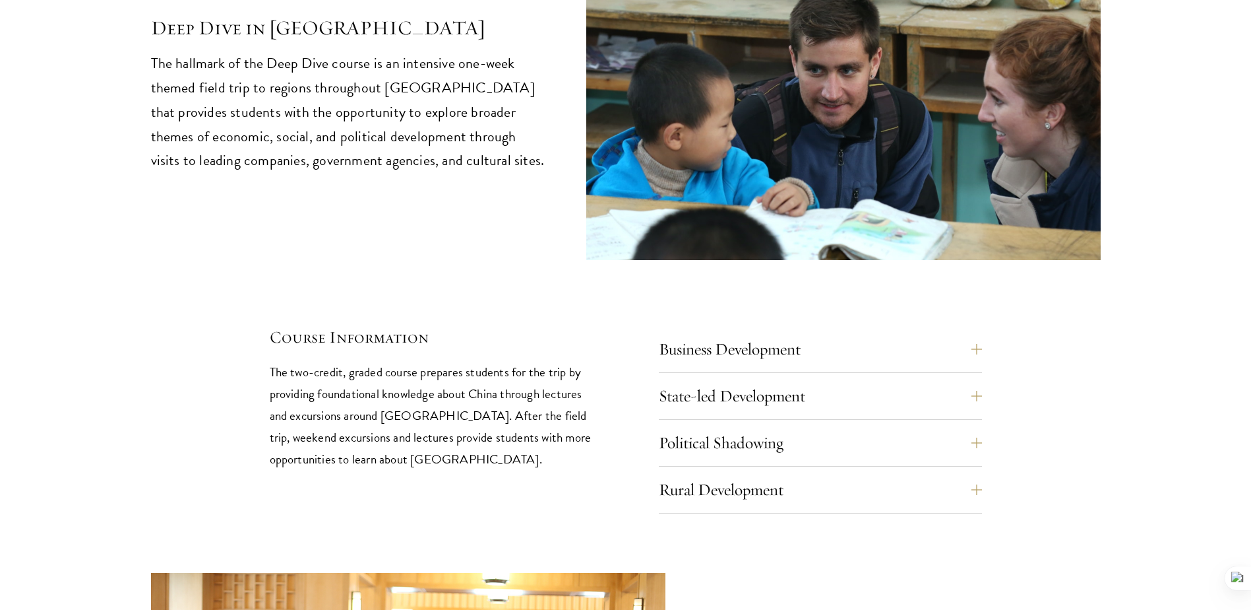
scroll to position [5593, 0]
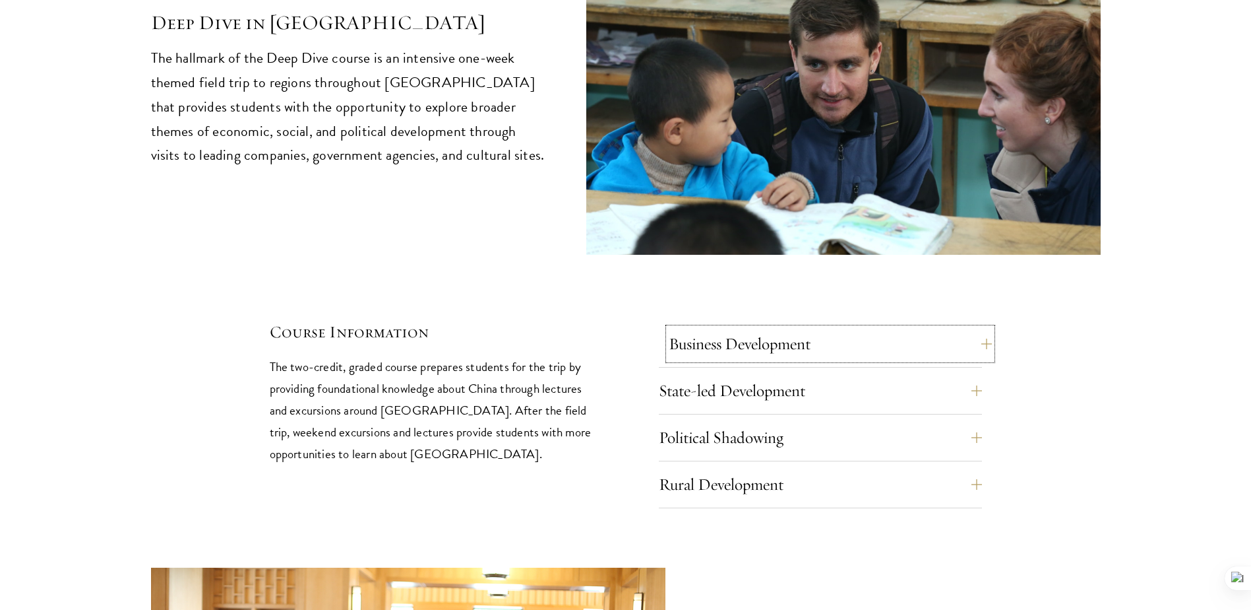
click at [825, 328] on button "Business Development" at bounding box center [830, 344] width 323 height 32
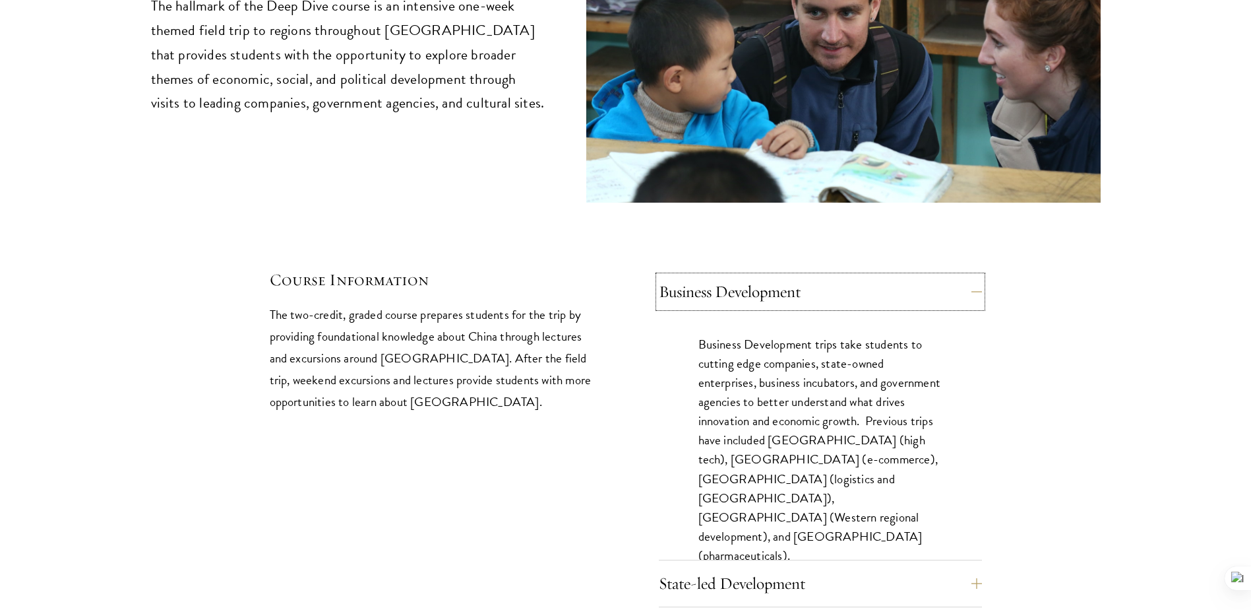
scroll to position [5791, 0]
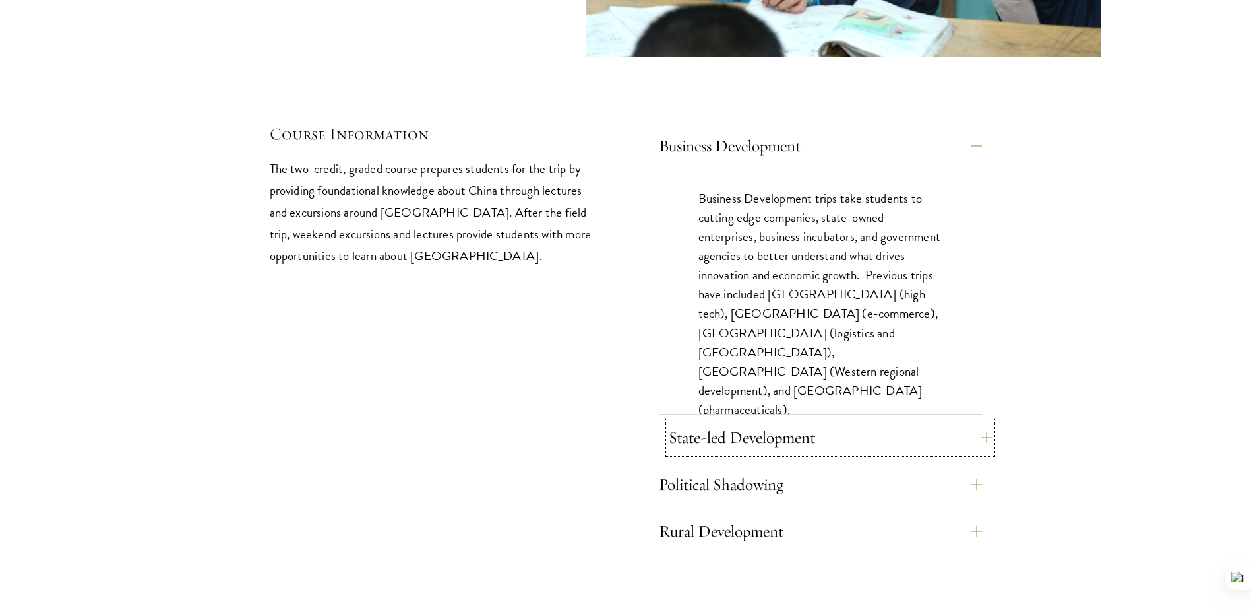
click at [844, 422] on button "State-led Development" at bounding box center [830, 438] width 323 height 32
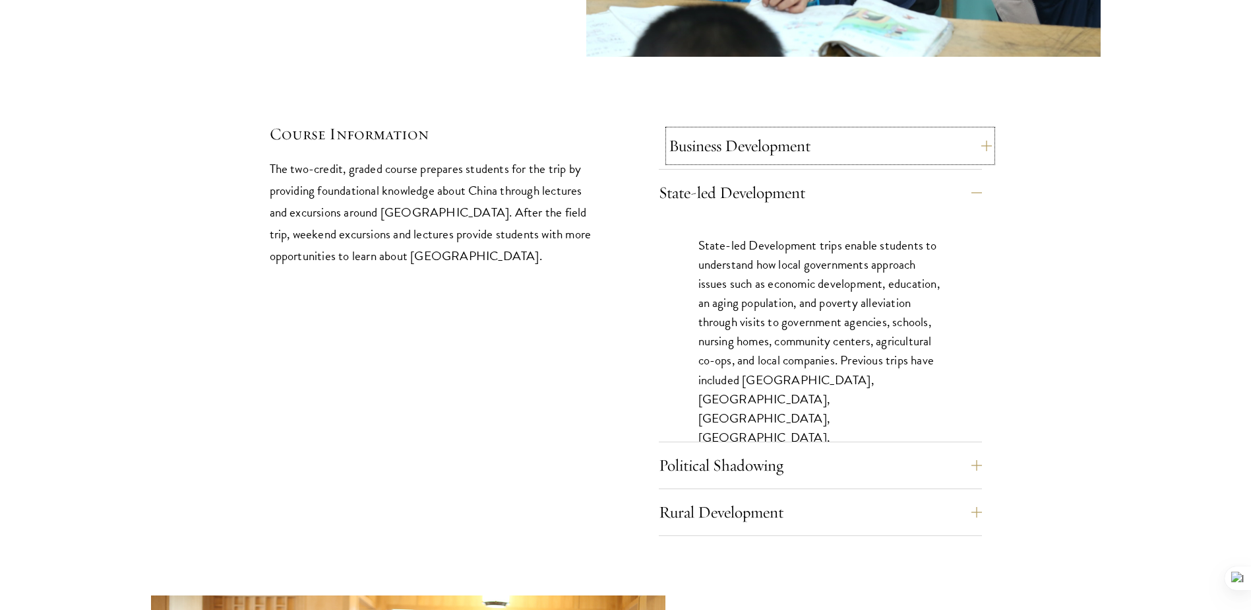
click at [863, 130] on button "Business Development" at bounding box center [830, 146] width 323 height 32
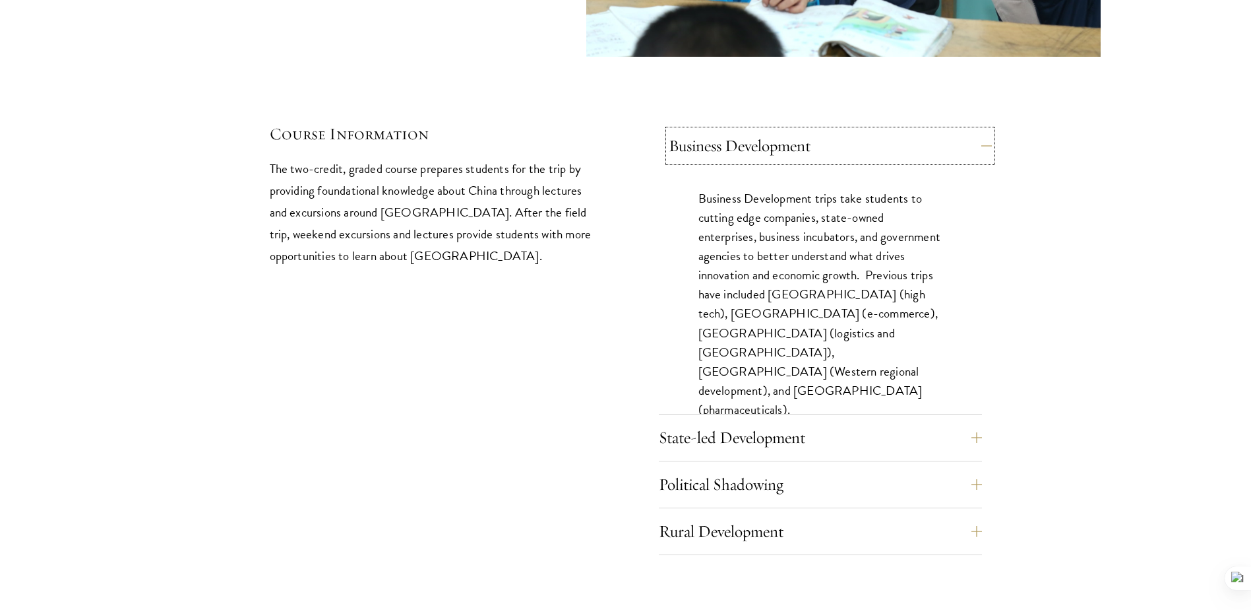
click at [863, 130] on button "Business Development" at bounding box center [830, 146] width 323 height 32
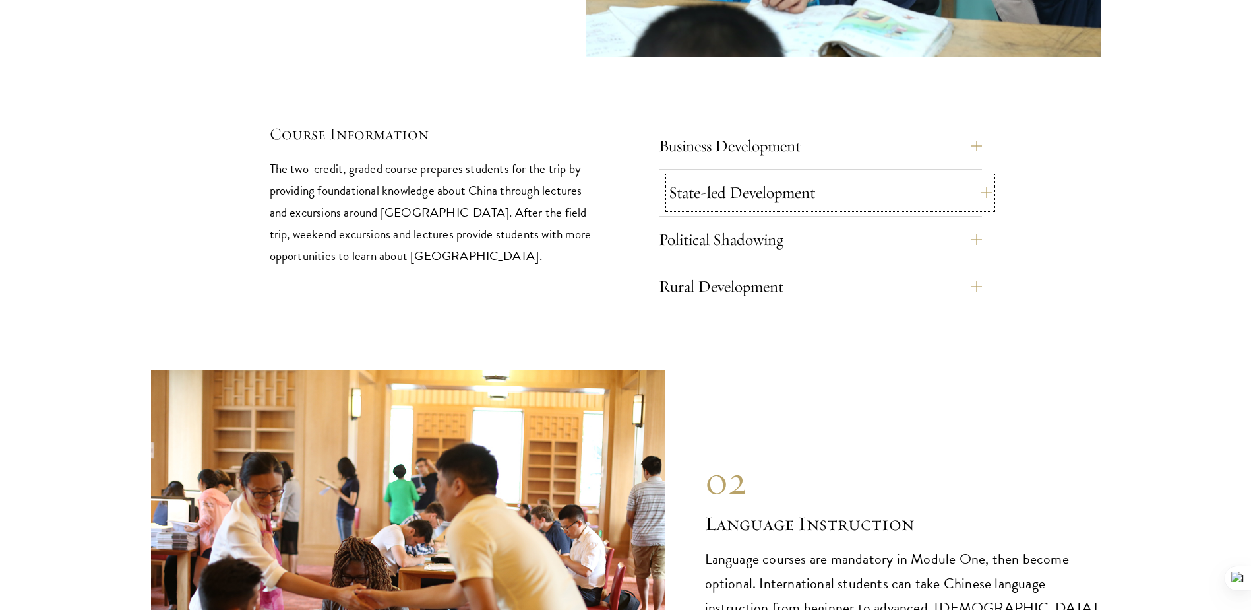
click at [858, 177] on button "State-led Development" at bounding box center [830, 193] width 323 height 32
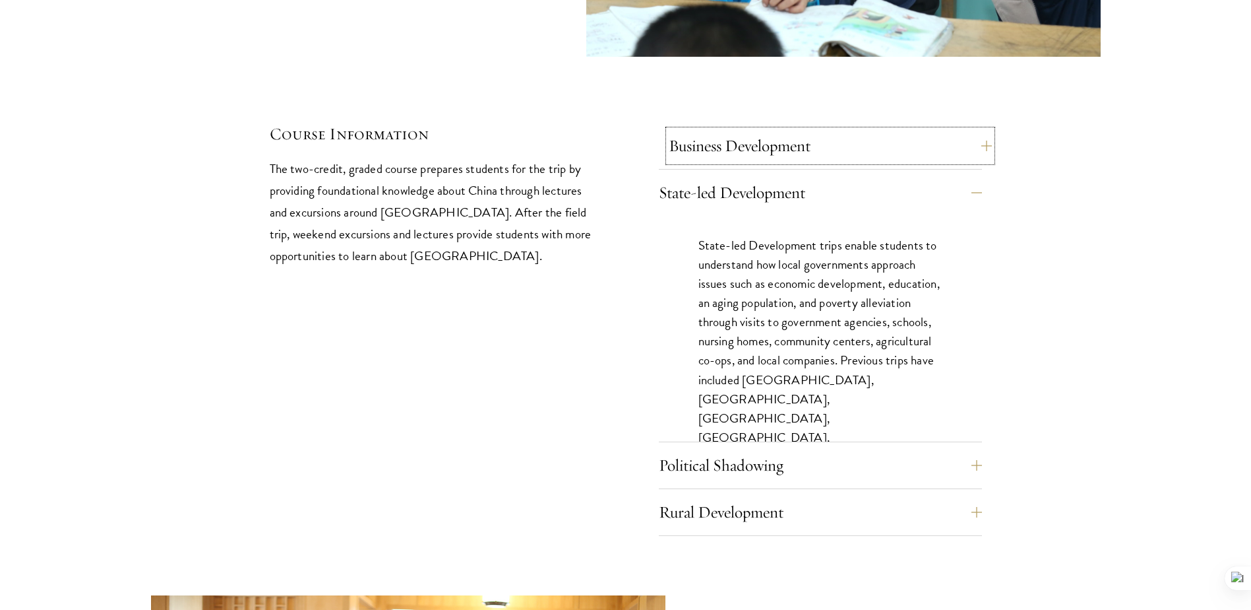
click at [856, 130] on button "Business Development" at bounding box center [830, 146] width 323 height 32
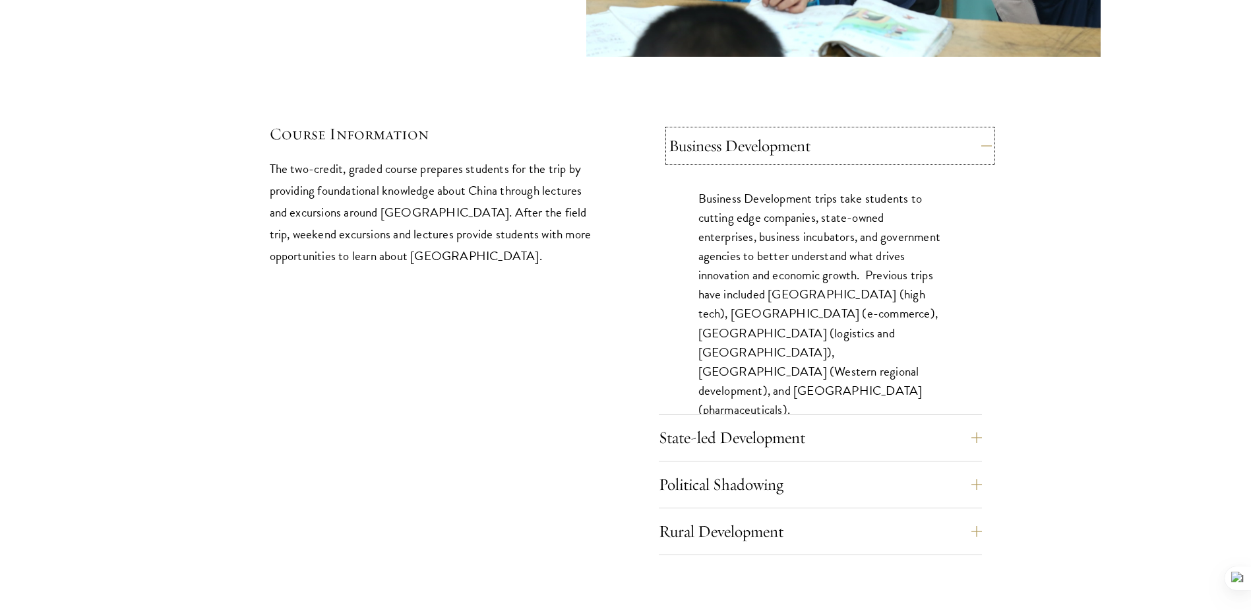
click at [856, 130] on button "Business Development" at bounding box center [830, 146] width 323 height 32
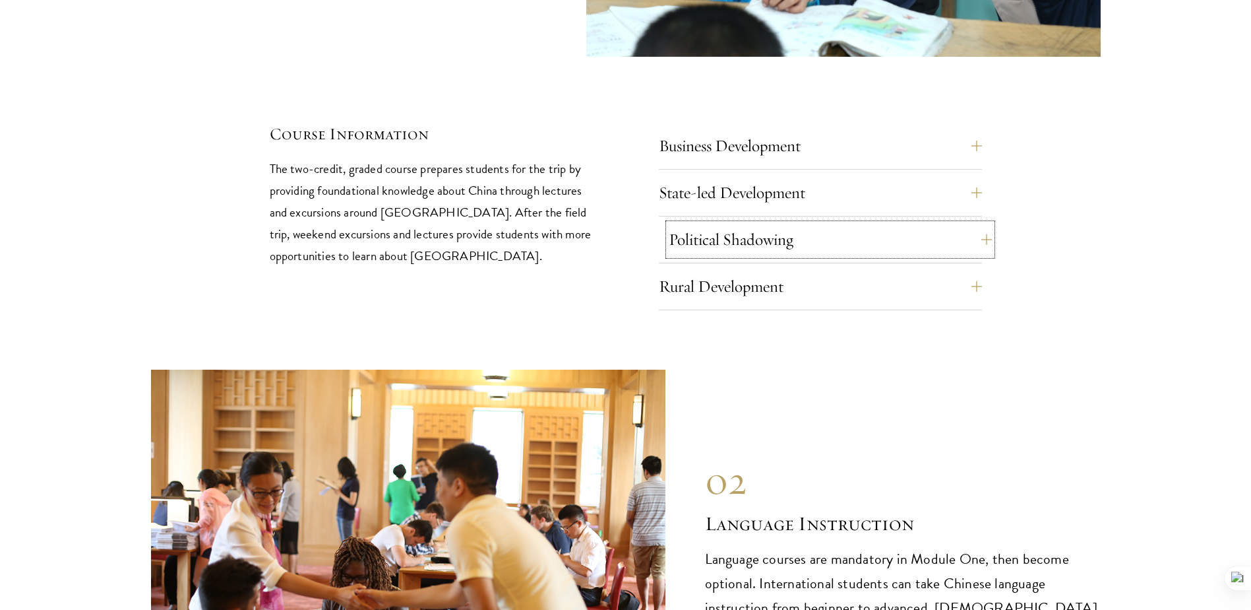
click at [807, 224] on button "Political Shadowing" at bounding box center [830, 240] width 323 height 32
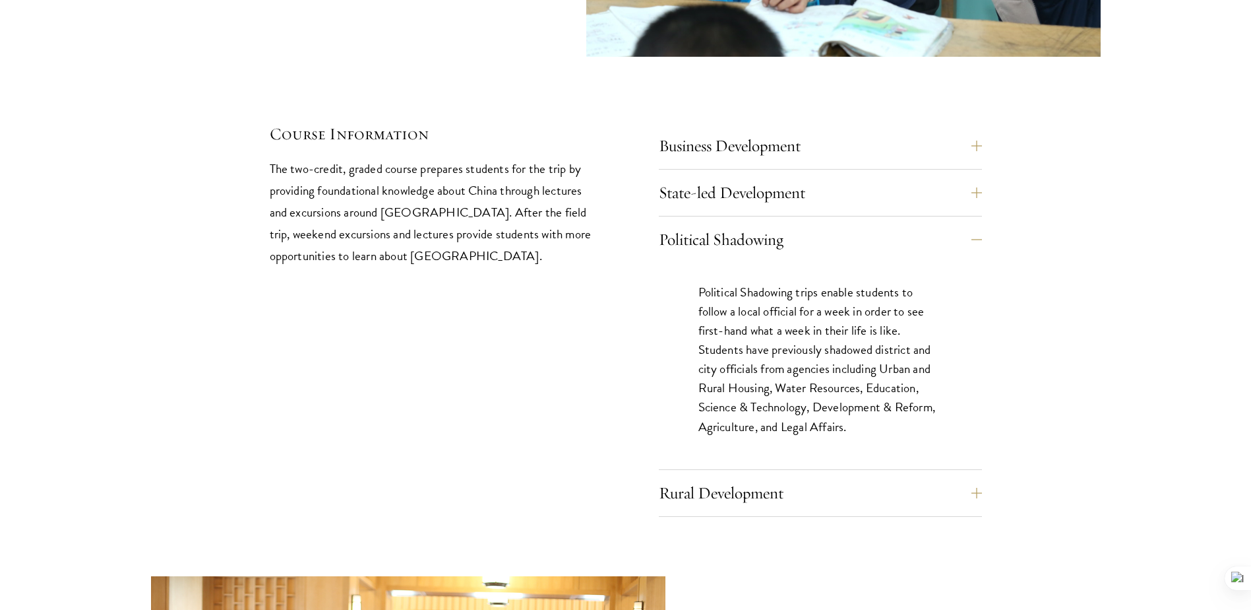
click at [771, 477] on div "Rural Development Rural Development field trips enable students to see first-ha…" at bounding box center [820, 497] width 323 height 40
click at [819, 477] on button "Rural Development" at bounding box center [830, 493] width 323 height 32
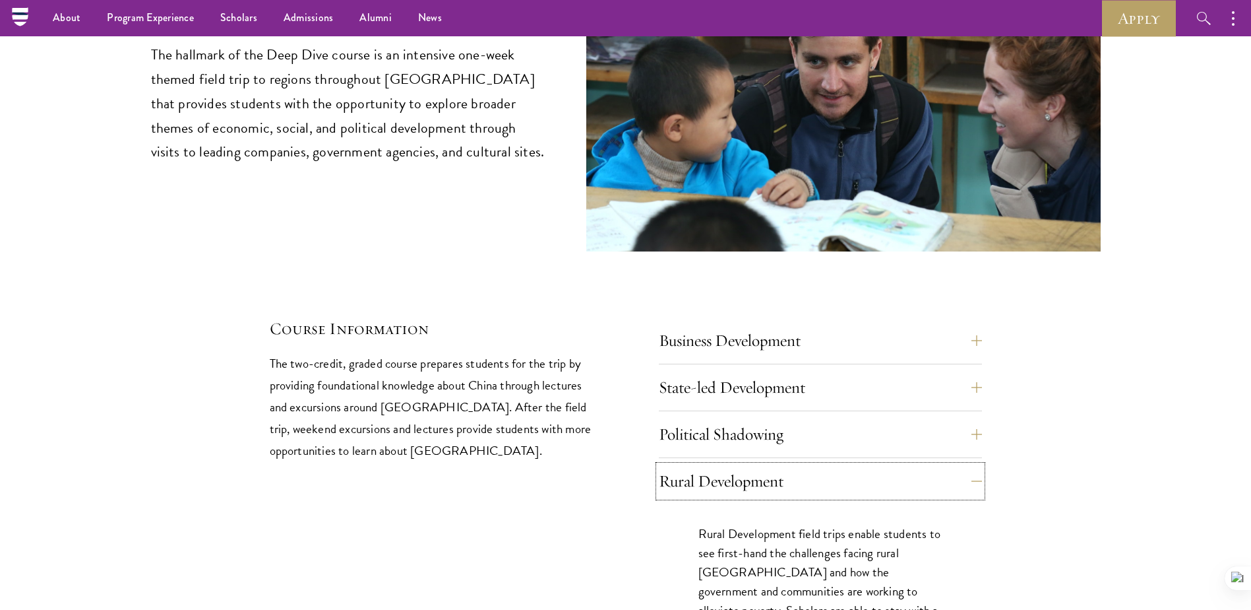
scroll to position [5593, 0]
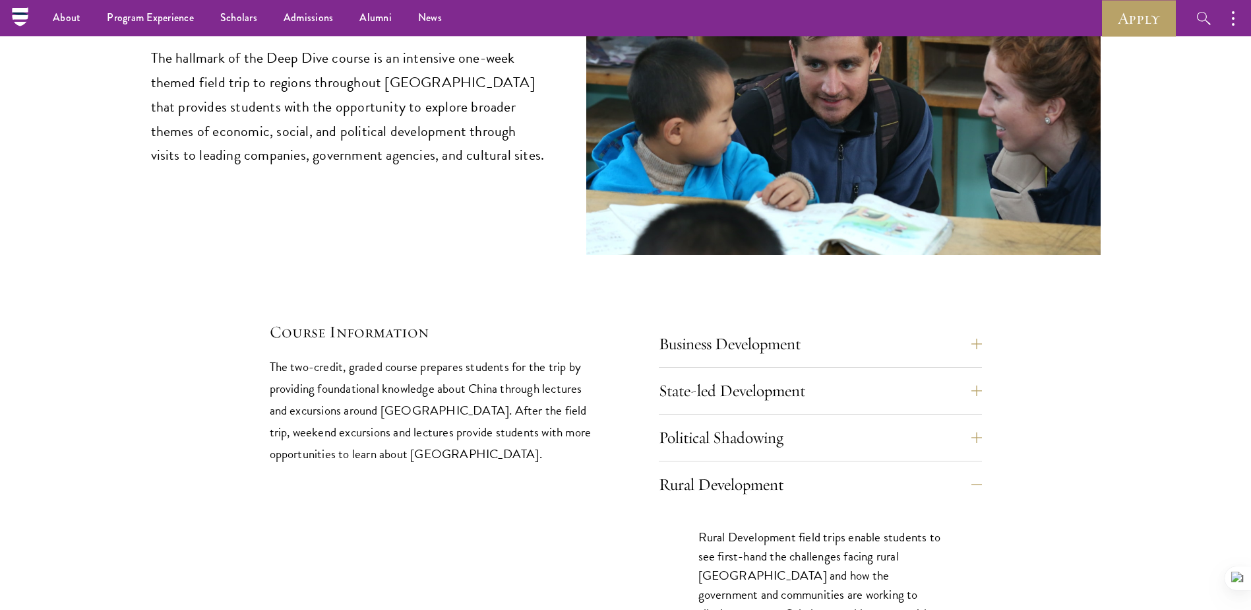
click at [726, 366] on div "Business Development Business Development trips take students to cutting edge c…" at bounding box center [820, 502] width 323 height 348
click at [729, 375] on button "State-led Development" at bounding box center [830, 391] width 323 height 32
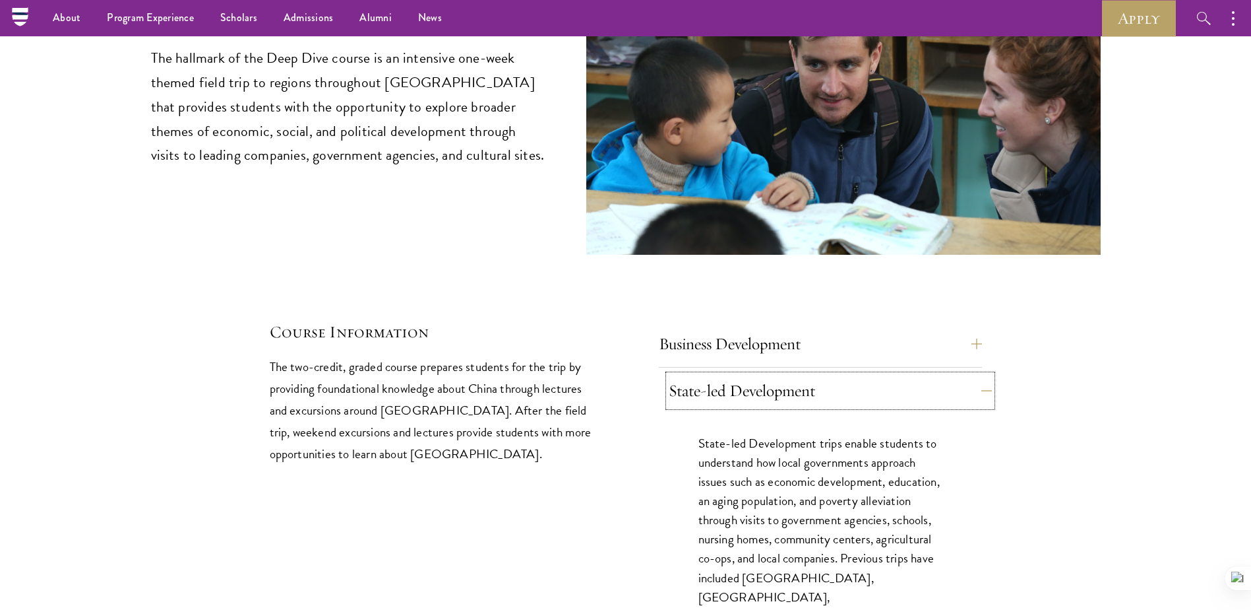
click at [729, 375] on button "State-led Development" at bounding box center [830, 391] width 323 height 32
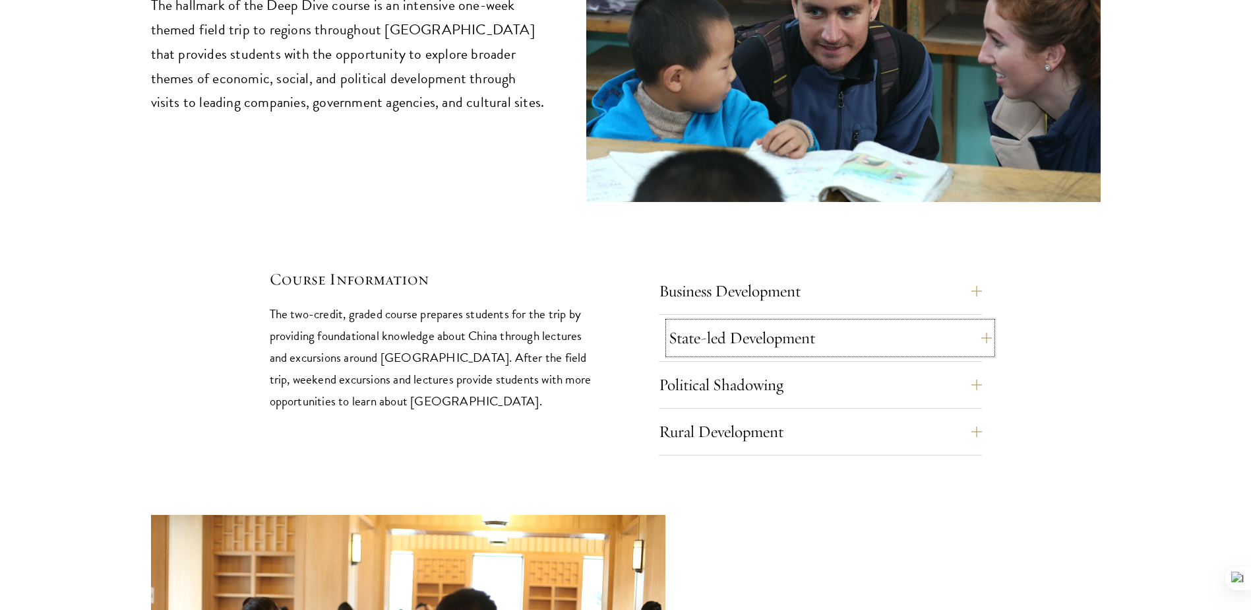
scroll to position [5725, 0]
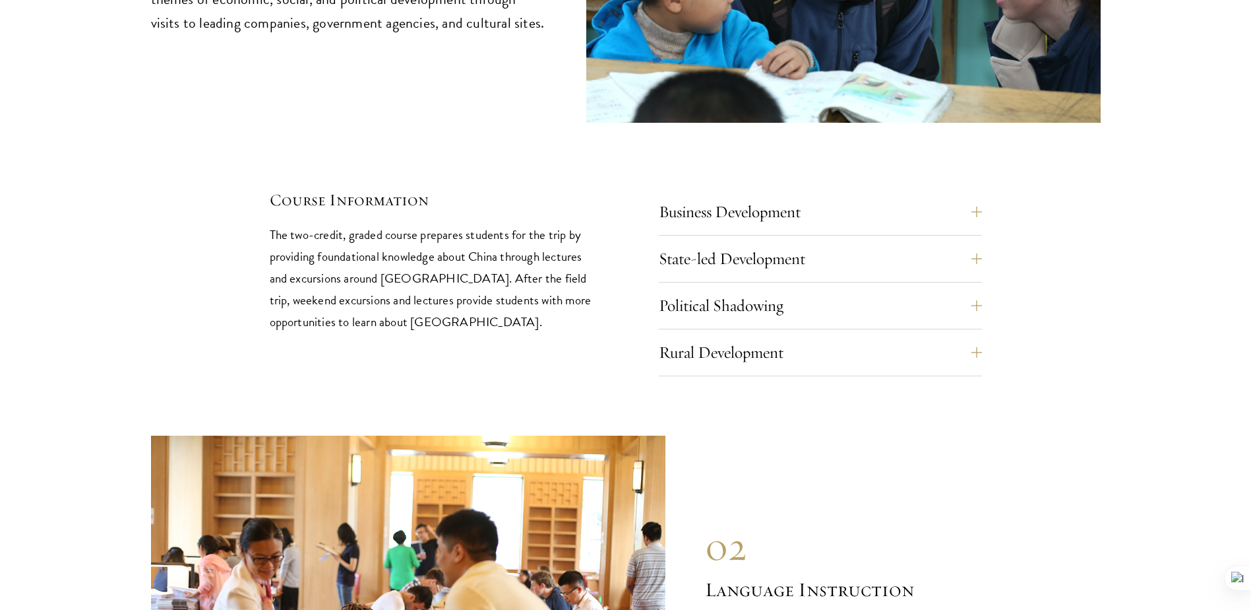
click at [744, 196] on div "Business Development Business Development trips take students to cutting edge c…" at bounding box center [820, 286] width 323 height 180
click at [745, 243] on button "State-led Development" at bounding box center [830, 259] width 323 height 32
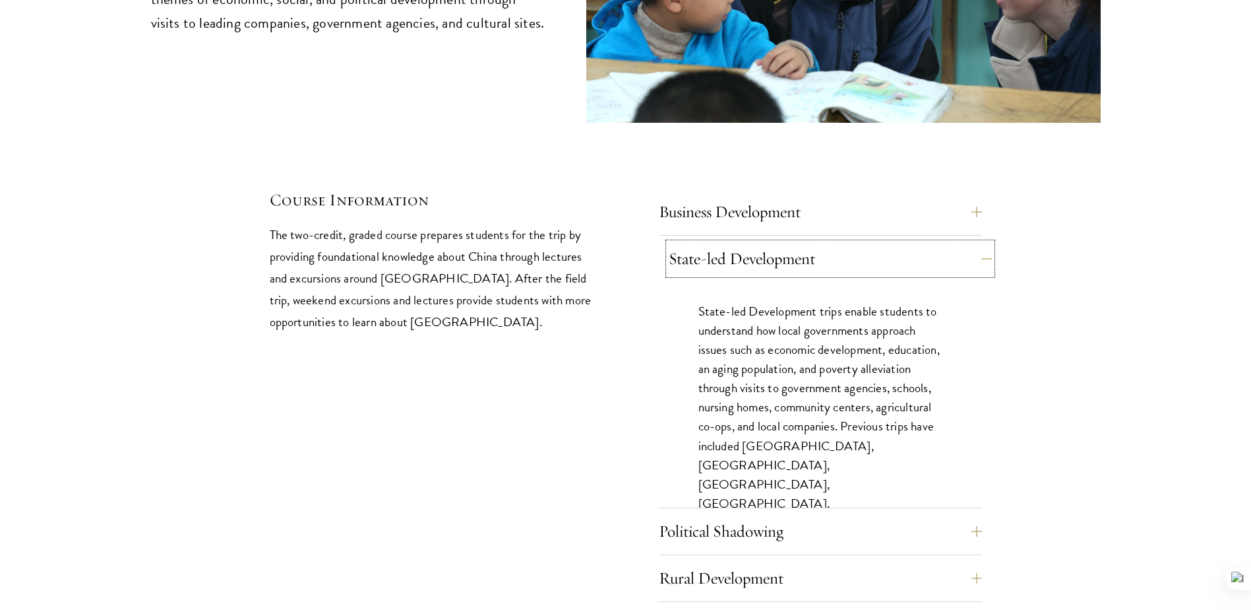
click at [767, 243] on button "State-led Development" at bounding box center [830, 259] width 323 height 32
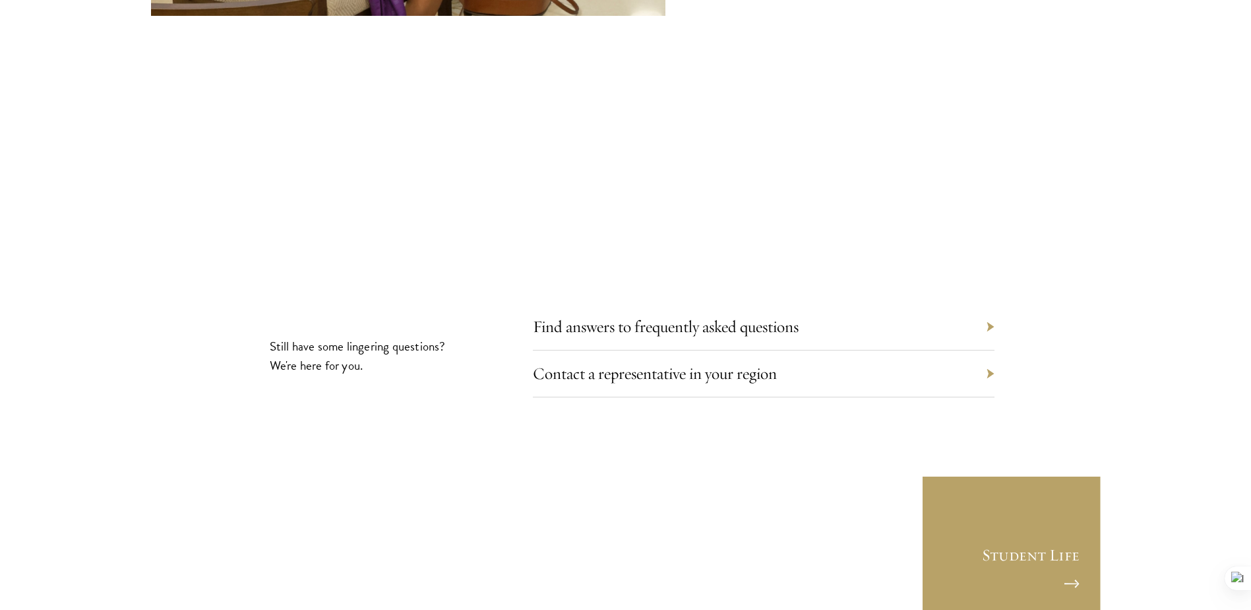
scroll to position [7440, 0]
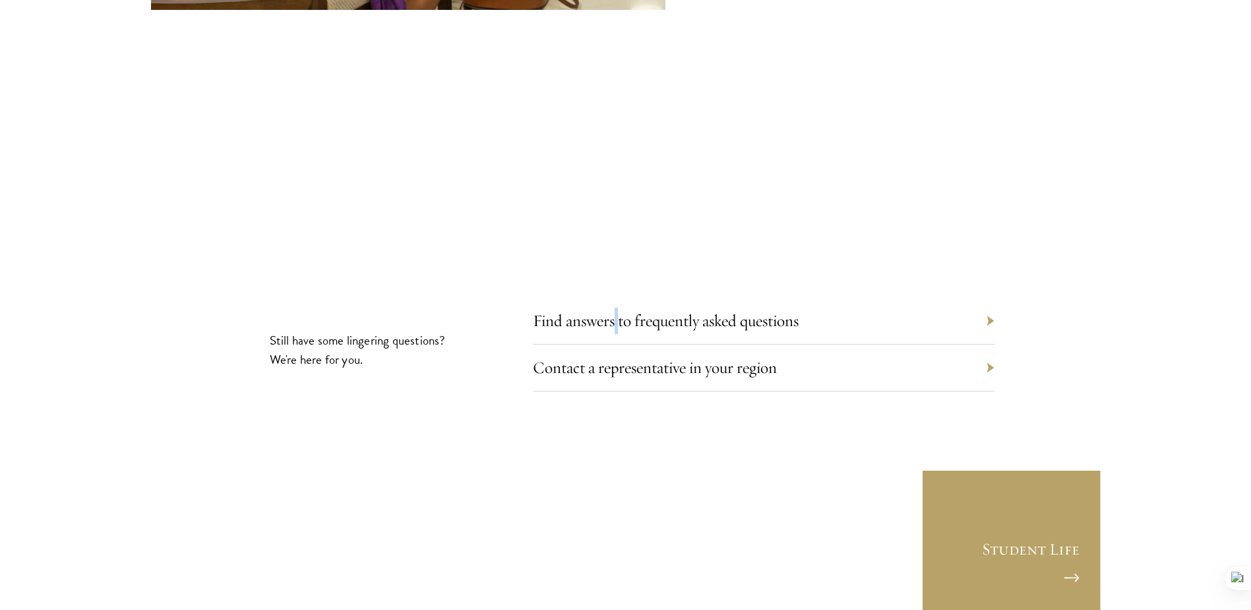
click at [618, 298] on div "Find answers to frequently asked questions" at bounding box center [764, 321] width 462 height 47
click at [745, 357] on link "Contact a representative in your region" at bounding box center [665, 367] width 244 height 20
click at [941, 344] on div "Contact a representative in your region" at bounding box center [764, 367] width 462 height 47
click at [1024, 317] on section "Still have some lingering questions? We're here for you. Find answers to freque…" at bounding box center [625, 425] width 1251 height 236
click at [993, 344] on div "Contact a representative in your region" at bounding box center [764, 367] width 462 height 47
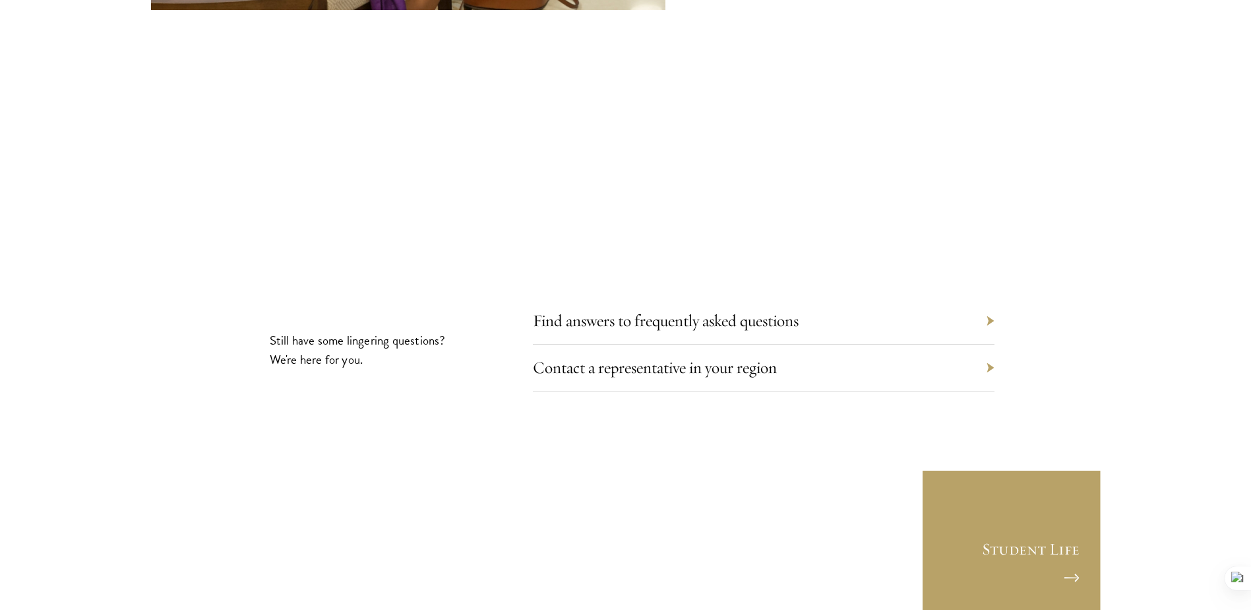
click at [988, 344] on div "Contact a representative in your region" at bounding box center [764, 367] width 462 height 47
click at [635, 357] on link "Contact a representative in your region" at bounding box center [665, 367] width 244 height 20
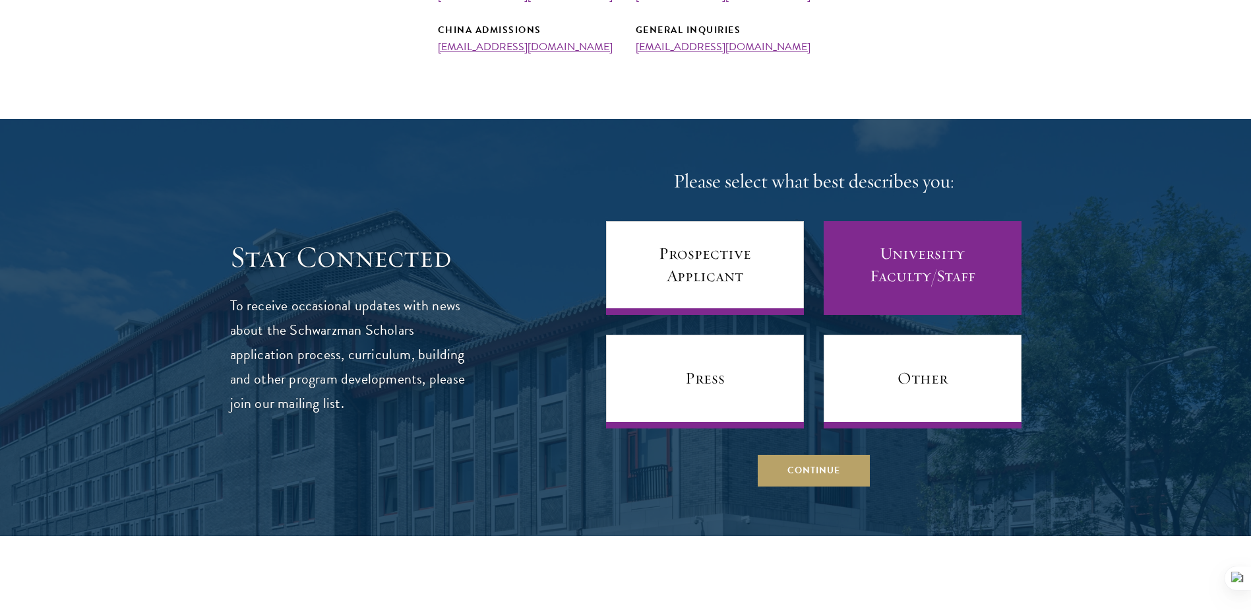
scroll to position [660, 0]
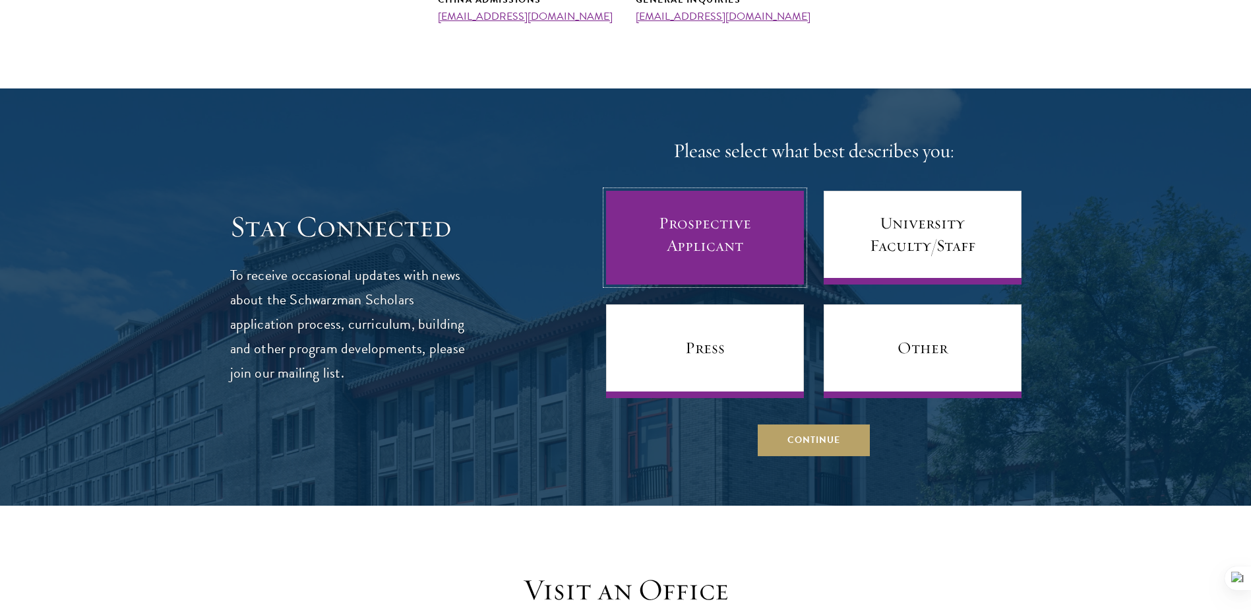
click at [761, 255] on link "Prospective Applicant" at bounding box center [705, 238] width 198 height 94
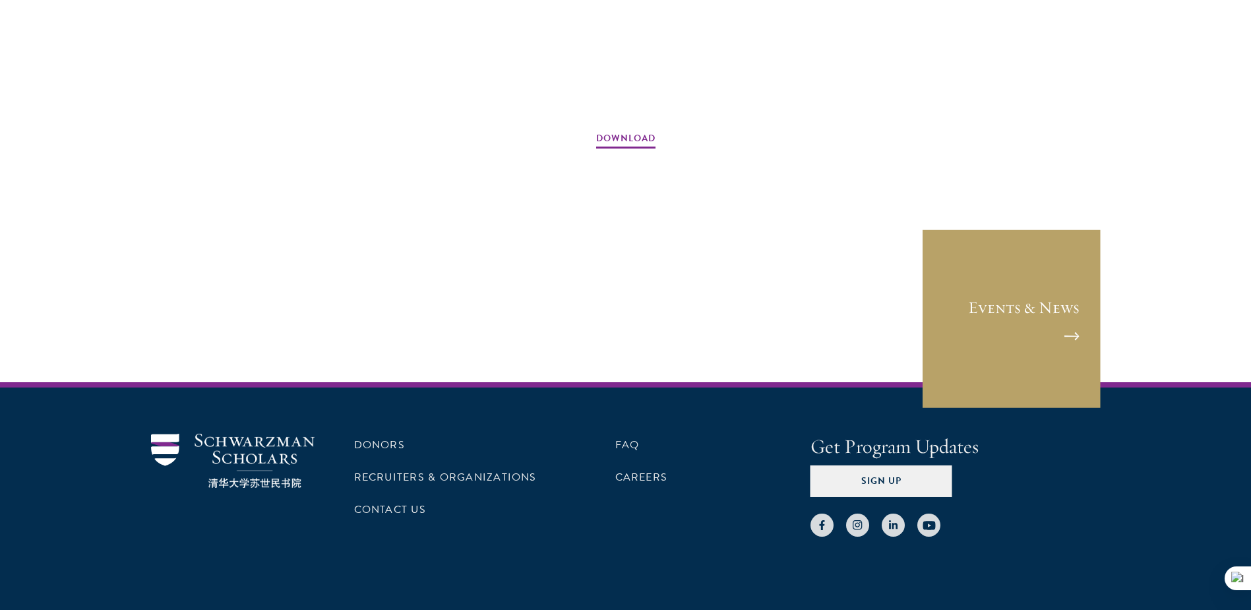
scroll to position [2071, 0]
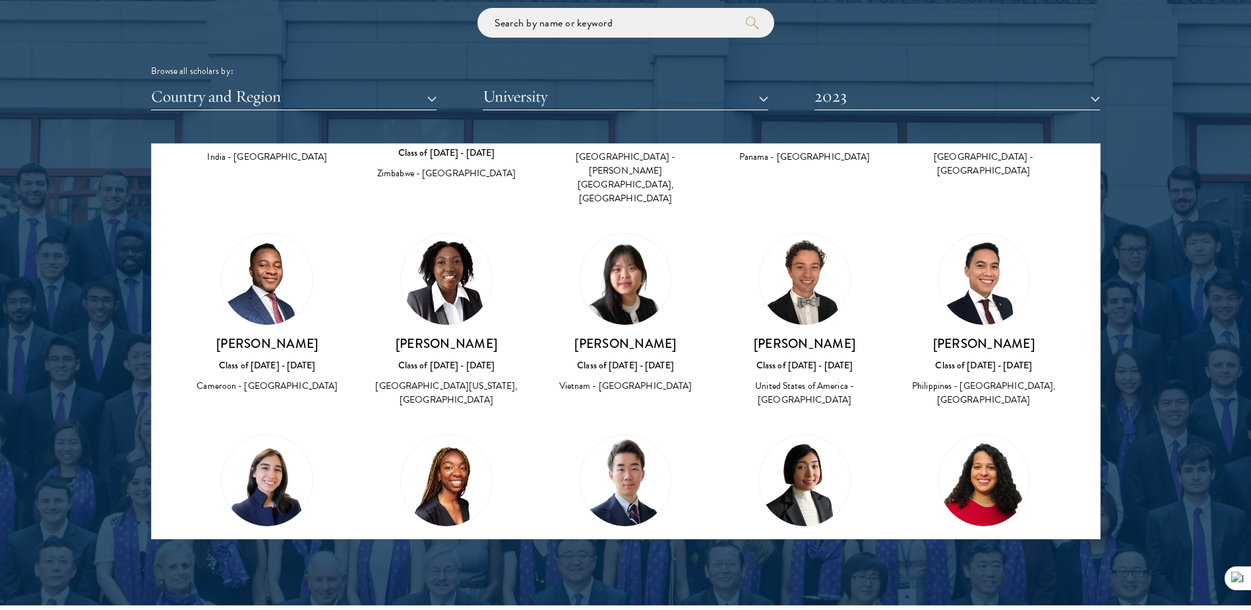
scroll to position [3233, 0]
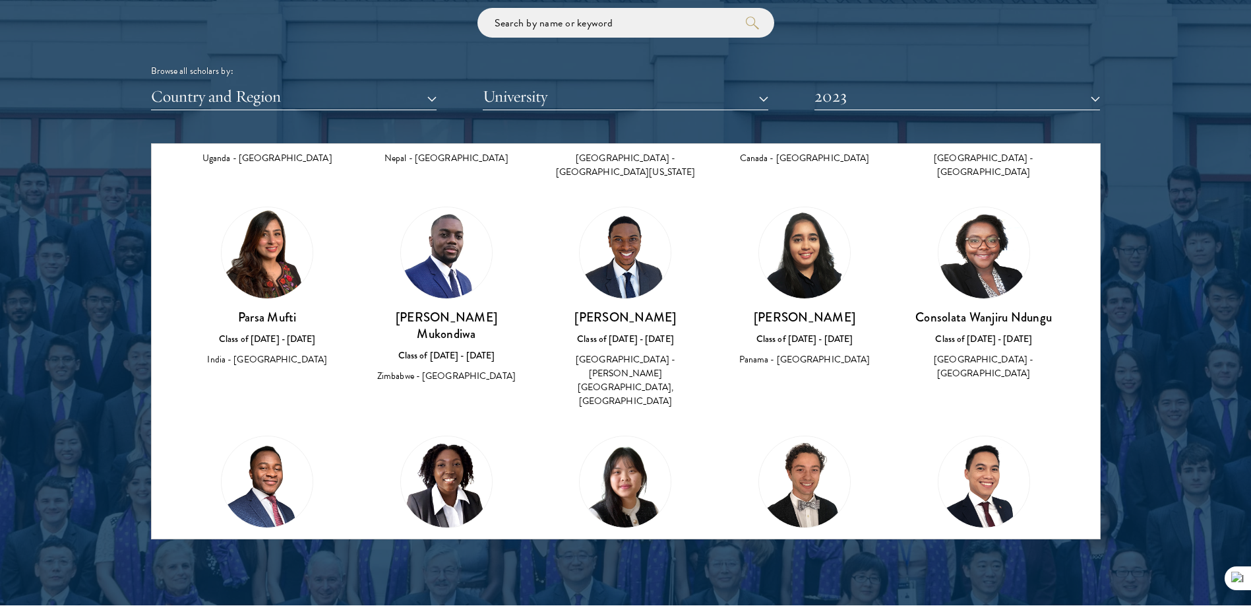
click at [601, 581] on div "Vietnam - Wesleyan University" at bounding box center [626, 588] width 153 height 14
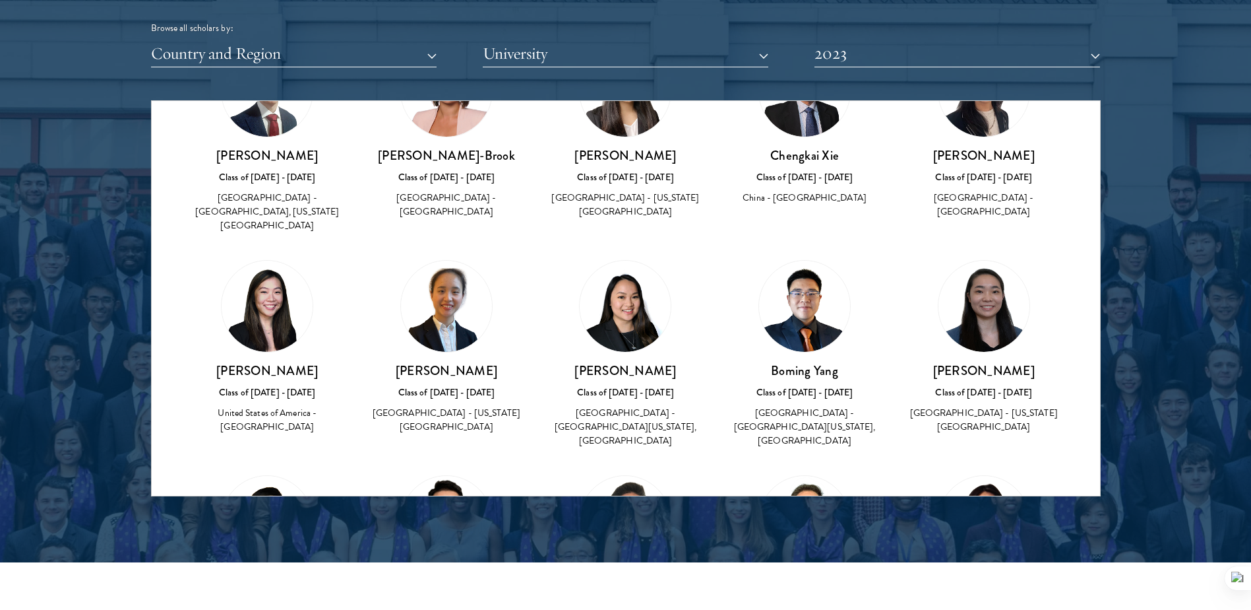
scroll to position [1674, 0]
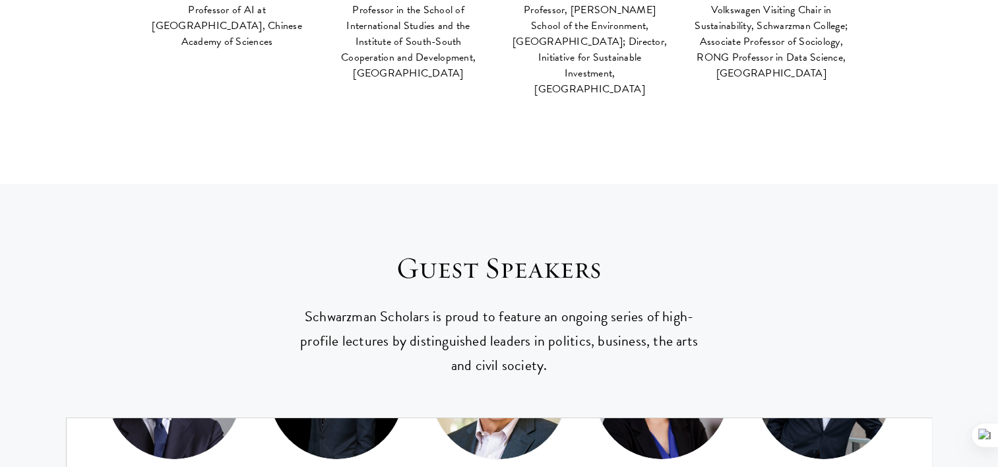
scroll to position [320, 0]
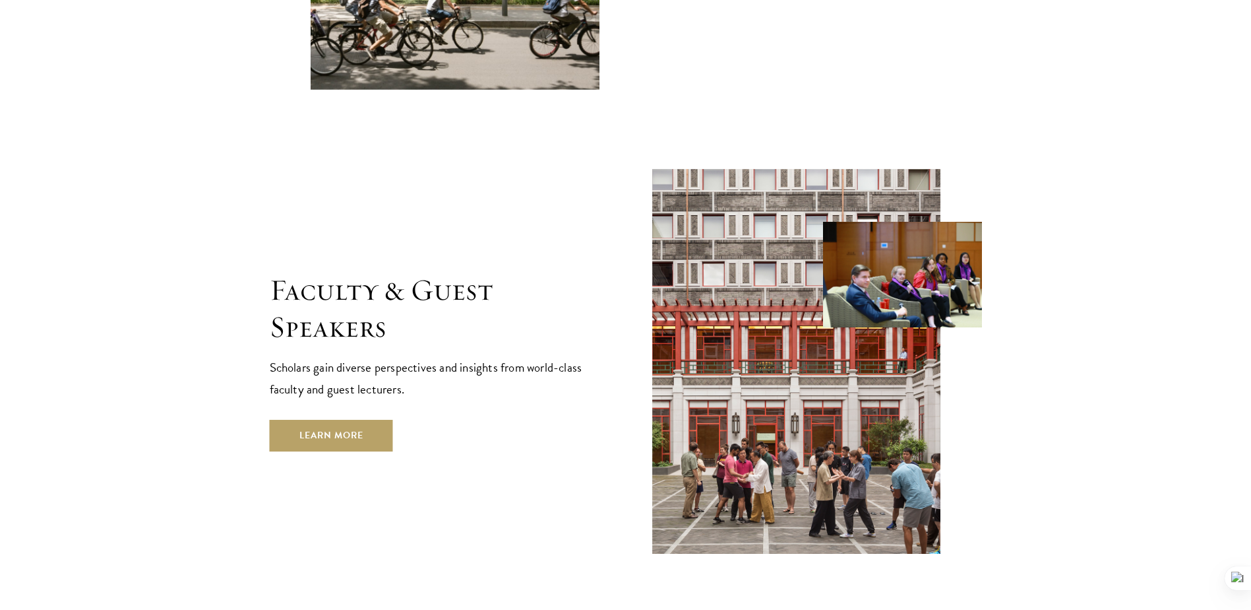
scroll to position [4750, 0]
